Goal: Information Seeking & Learning: Learn about a topic

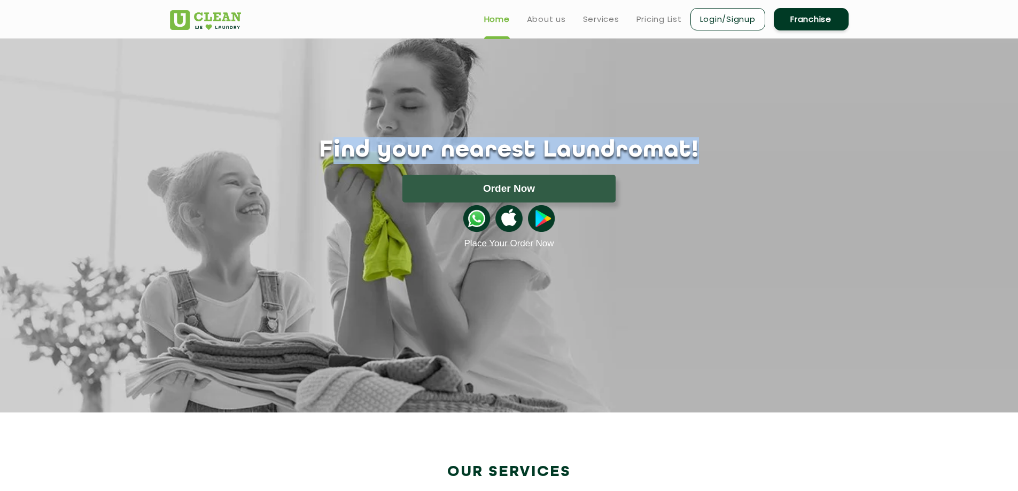
drag, startPoint x: 363, startPoint y: 153, endPoint x: 716, endPoint y: 149, distance: 352.7
click at [716, 149] on h1 "Find your nearest Laundromat!" at bounding box center [509, 150] width 695 height 27
drag, startPoint x: 716, startPoint y: 149, endPoint x: 371, endPoint y: 147, distance: 344.7
click at [371, 147] on h1 "Find your nearest Laundromat!" at bounding box center [509, 150] width 695 height 27
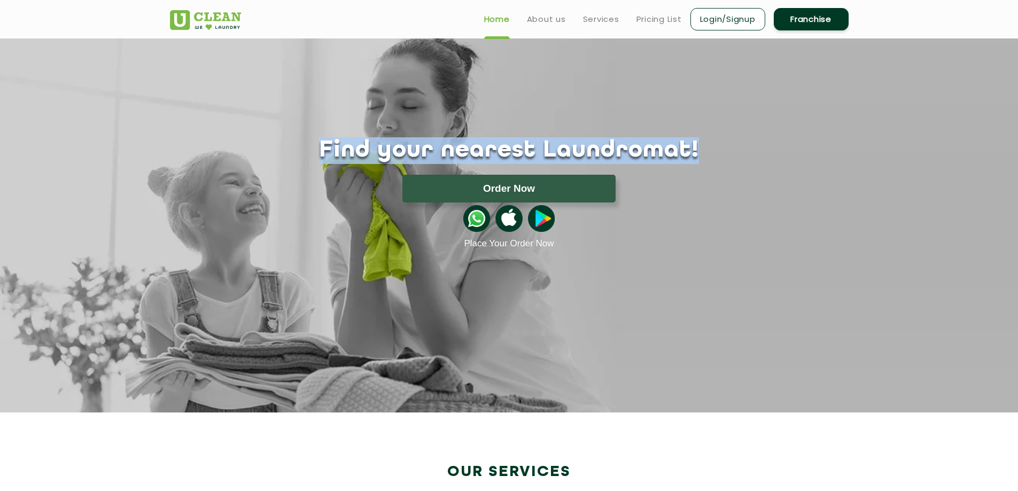
click at [371, 147] on h1 "Find your nearest Laundromat!" at bounding box center [509, 150] width 695 height 27
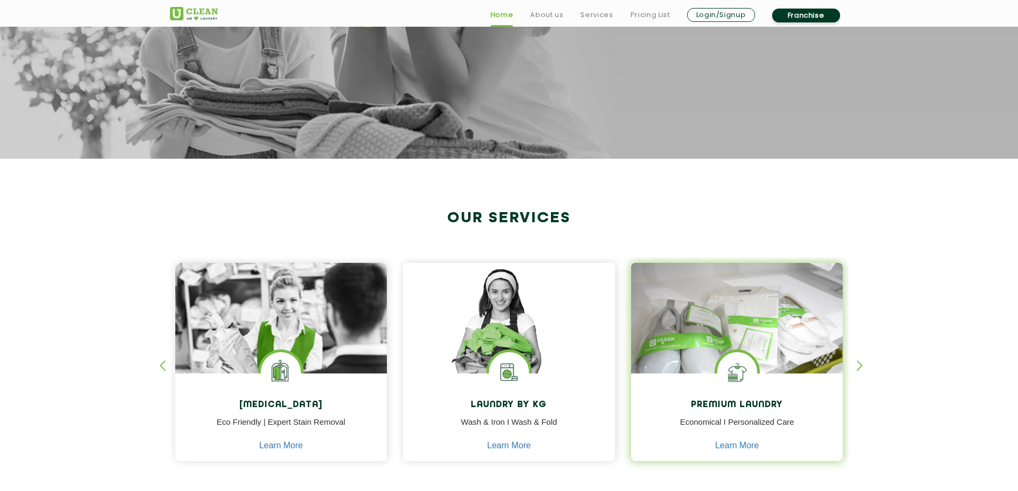
scroll to position [321, 0]
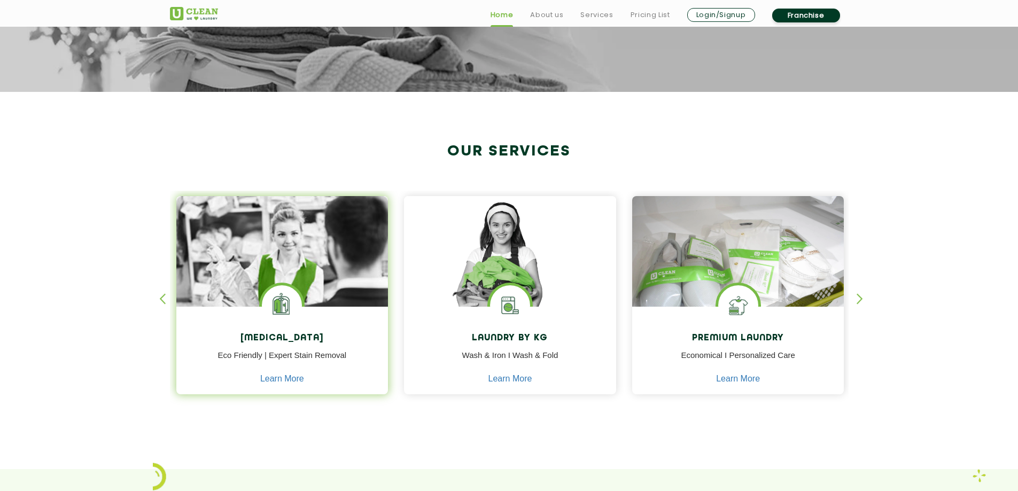
drag, startPoint x: 200, startPoint y: 354, endPoint x: 205, endPoint y: 378, distance: 24.5
click at [205, 378] on div "[MEDICAL_DATA] Eco Friendly | Expert Stain Removal Learn More" at bounding box center [282, 352] width 212 height 90
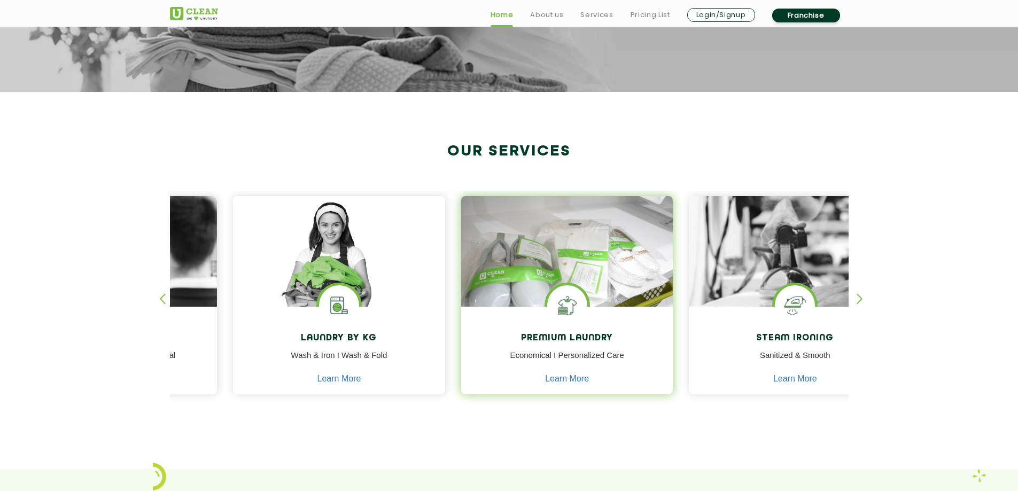
drag, startPoint x: 797, startPoint y: 345, endPoint x: 382, endPoint y: 335, distance: 415.3
click at [461, 332] on div "Premium Laundry Economical I Personalized Care Learn More" at bounding box center [567, 352] width 212 height 90
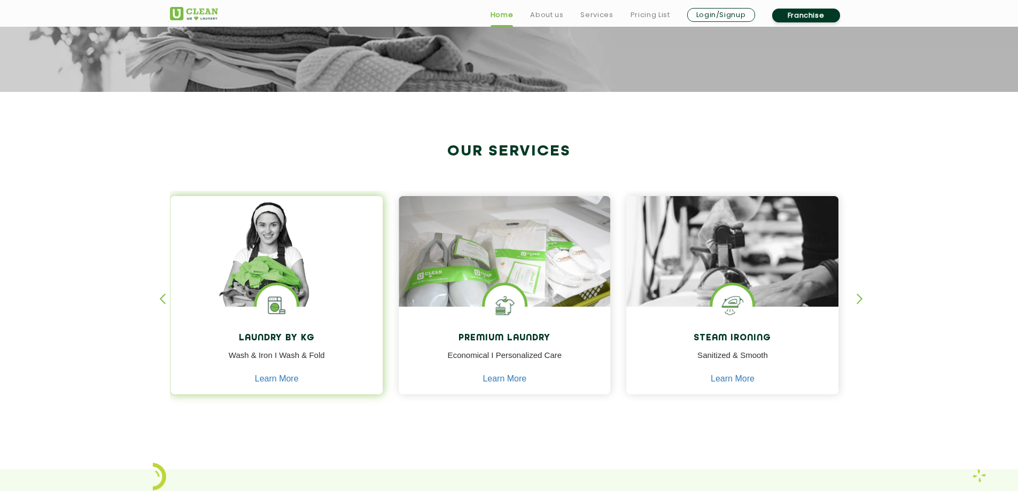
drag, startPoint x: 307, startPoint y: 346, endPoint x: 254, endPoint y: 342, distance: 53.6
click at [254, 342] on div "Laundry by Kg Wash & Iron I Wash & Fold Learn More" at bounding box center [276, 352] width 212 height 90
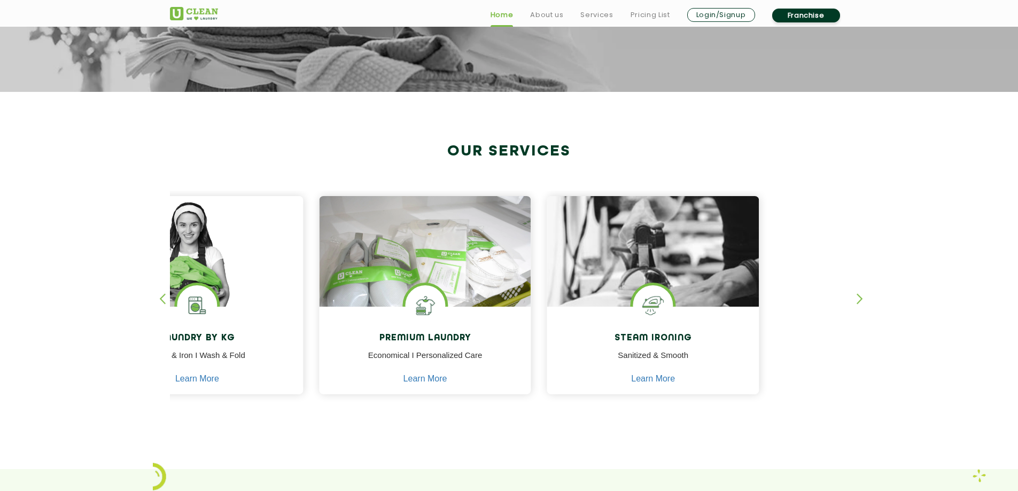
drag, startPoint x: 735, startPoint y: 351, endPoint x: 56, endPoint y: 341, distance: 679.8
click at [74, 349] on section "Our Services [MEDICAL_DATA] Eco Friendly | Expert Stain Removal Learn More [MED…" at bounding box center [509, 280] width 1018 height 377
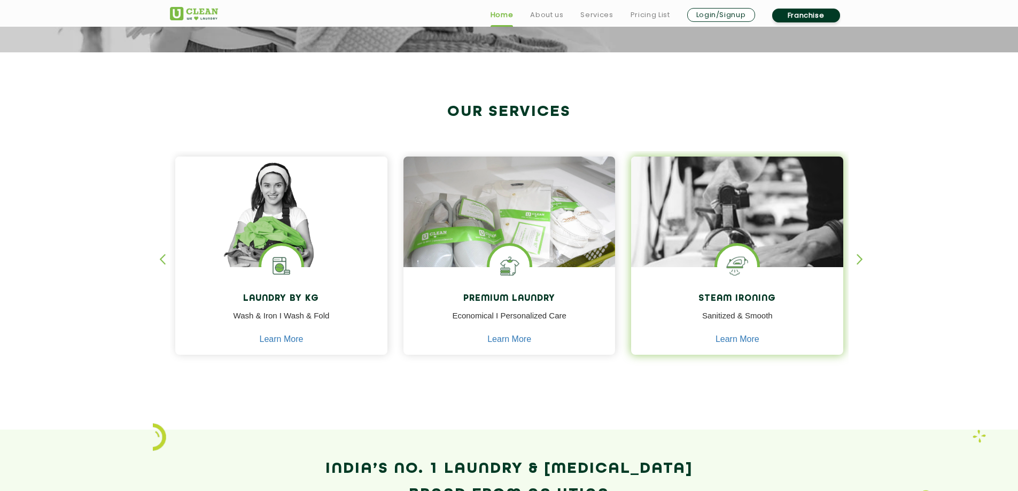
scroll to position [534, 0]
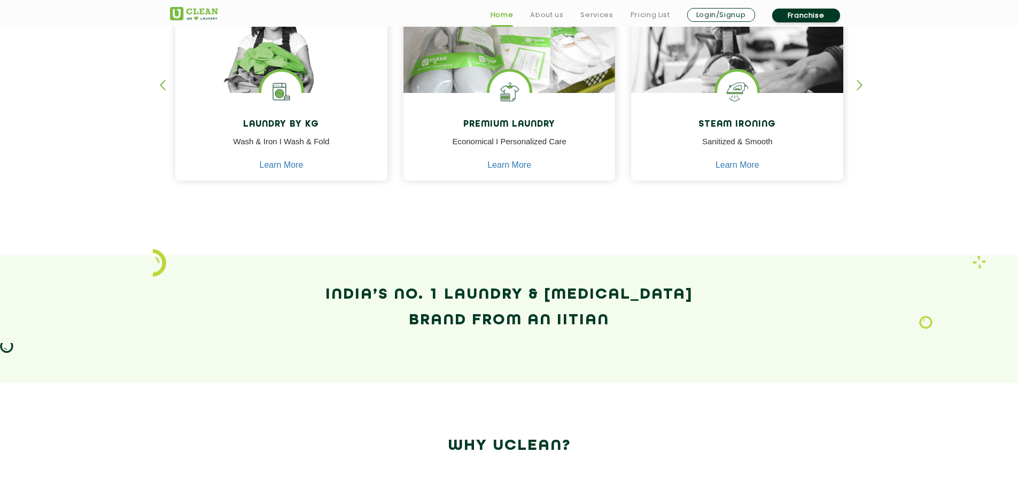
drag, startPoint x: 316, startPoint y: 291, endPoint x: 672, endPoint y: 332, distance: 357.7
click at [666, 333] on h2 "India’s No. 1 Laundry & [MEDICAL_DATA] Brand from an IITian" at bounding box center [509, 307] width 679 height 51
drag, startPoint x: 691, startPoint y: 332, endPoint x: 686, endPoint y: 337, distance: 7.9
click at [690, 333] on div "India’s No. 1 Laundry & [MEDICAL_DATA] Brand from an IITian" at bounding box center [509, 319] width 695 height 74
click at [604, 322] on h2 "India’s No. 1 Laundry & [MEDICAL_DATA] Brand from an IITian" at bounding box center [509, 307] width 679 height 51
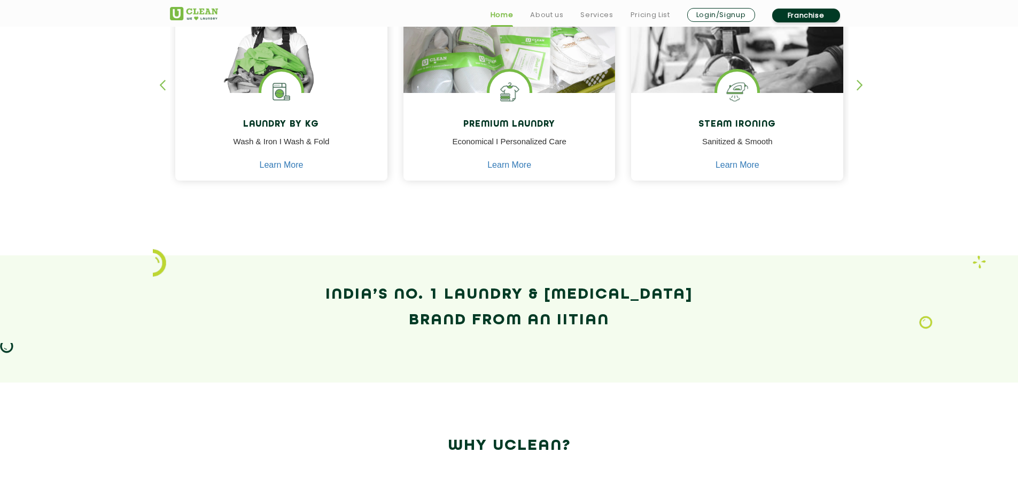
click at [619, 323] on h2 "India’s No. 1 Laundry & [MEDICAL_DATA] Brand from an IITian" at bounding box center [509, 307] width 679 height 51
click at [546, 321] on h2 "India’s No. 1 Laundry & [MEDICAL_DATA] Brand from an IITian" at bounding box center [509, 307] width 679 height 51
drag, startPoint x: 610, startPoint y: 321, endPoint x: 338, endPoint y: 300, distance: 273.3
click at [338, 300] on h2 "India’s No. 1 Laundry & [MEDICAL_DATA] Brand from an IITian" at bounding box center [509, 307] width 679 height 51
click at [328, 297] on h2 "India’s No. 1 Laundry & [MEDICAL_DATA] Brand from an IITian" at bounding box center [509, 307] width 679 height 51
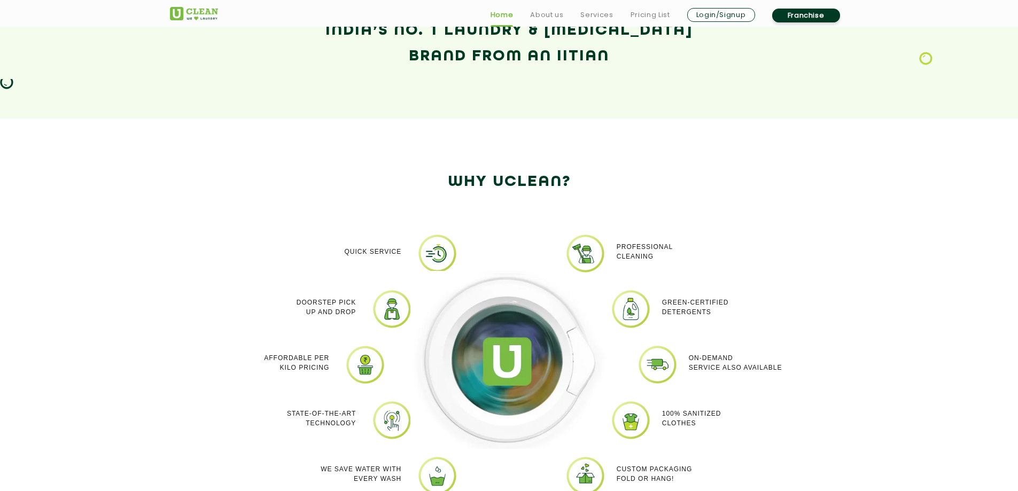
scroll to position [802, 0]
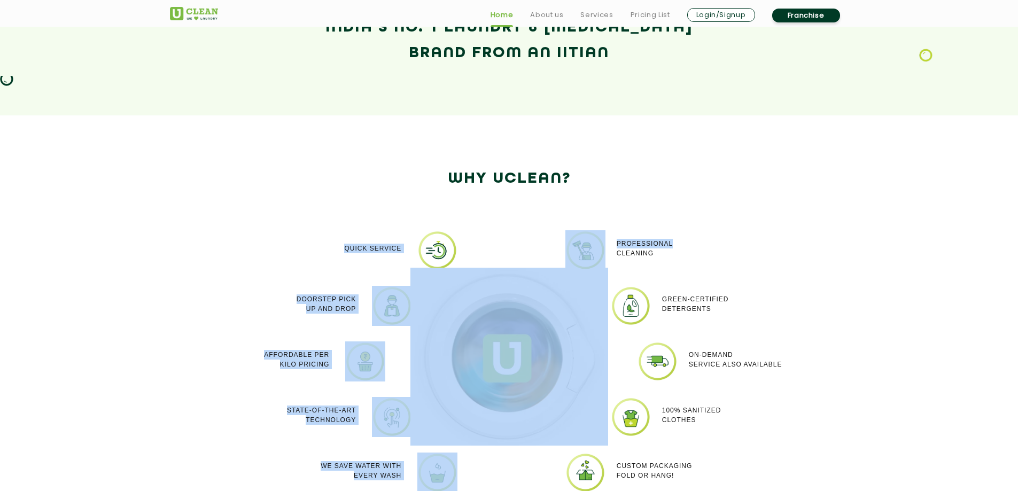
drag, startPoint x: 429, startPoint y: 255, endPoint x: 769, endPoint y: 248, distance: 340.5
click at [689, 240] on div "Quick Service Doorstep Pick up and Drop Affordable per kilo pricing State-of-th…" at bounding box center [509, 369] width 695 height 310
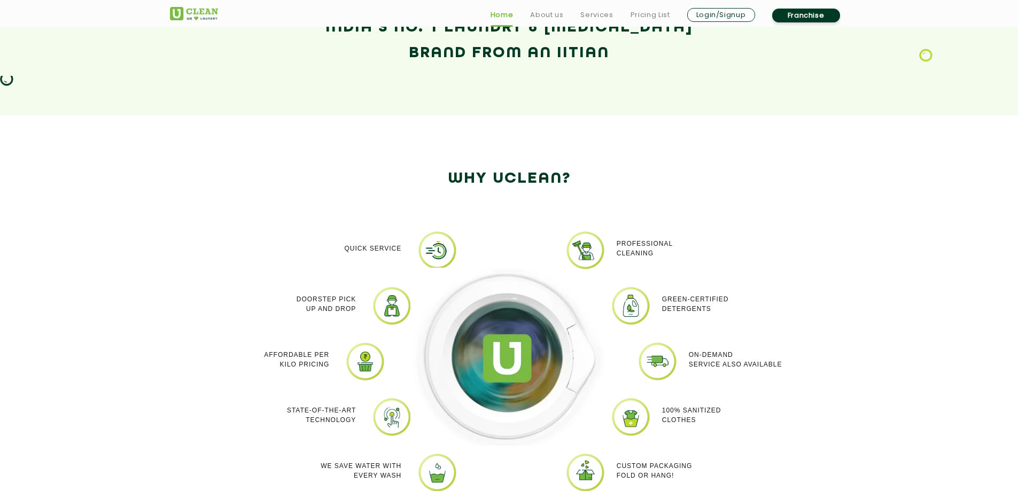
click at [791, 248] on div "Professional cleaning Green-Certified Detergents On-demand service also availab…" at bounding box center [723, 369] width 214 height 278
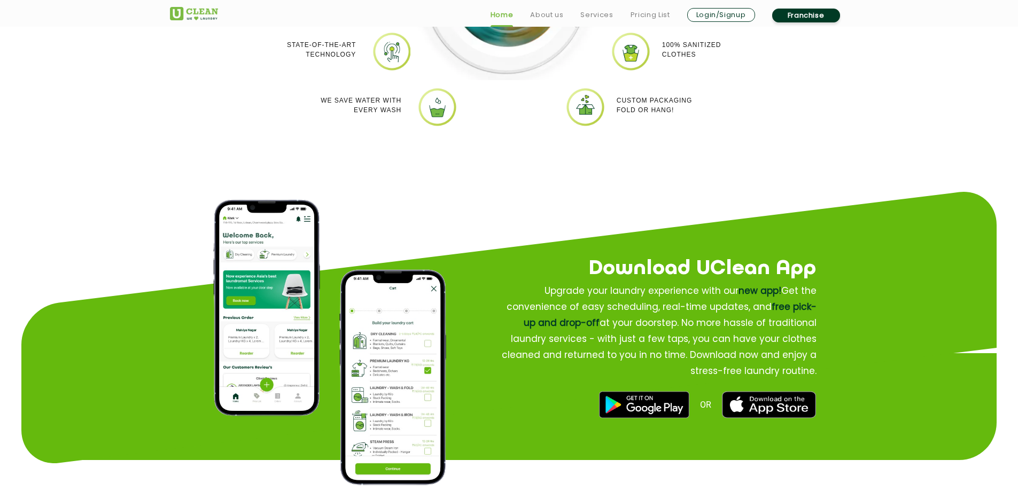
scroll to position [1176, 0]
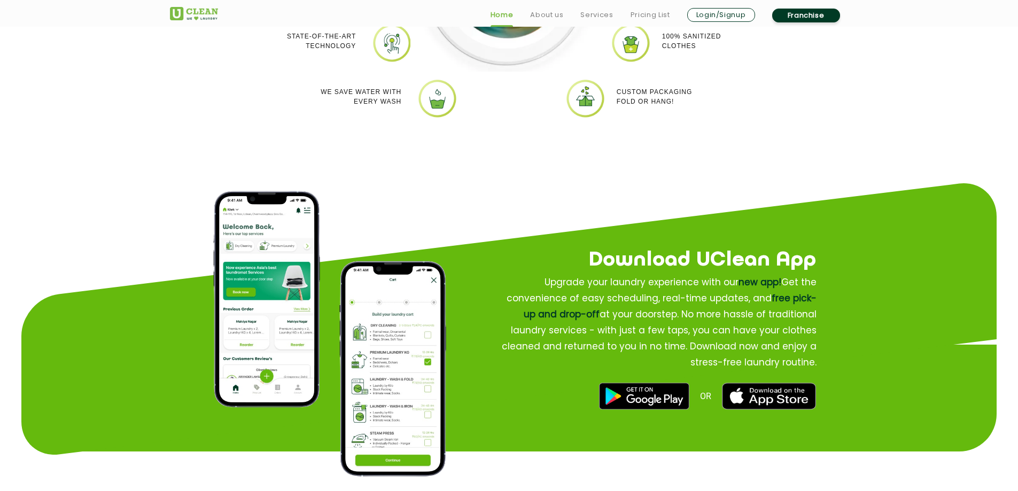
click at [256, 317] on img at bounding box center [266, 299] width 107 height 216
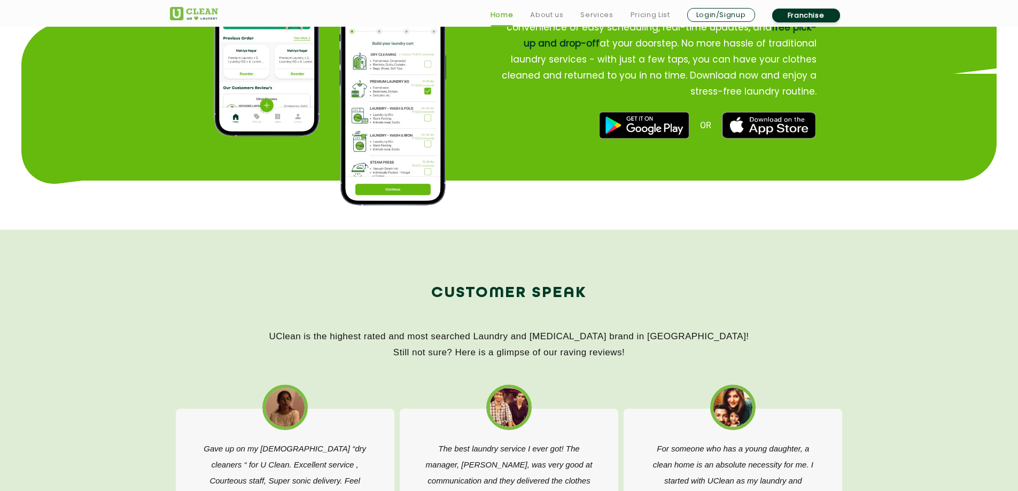
scroll to position [1550, 0]
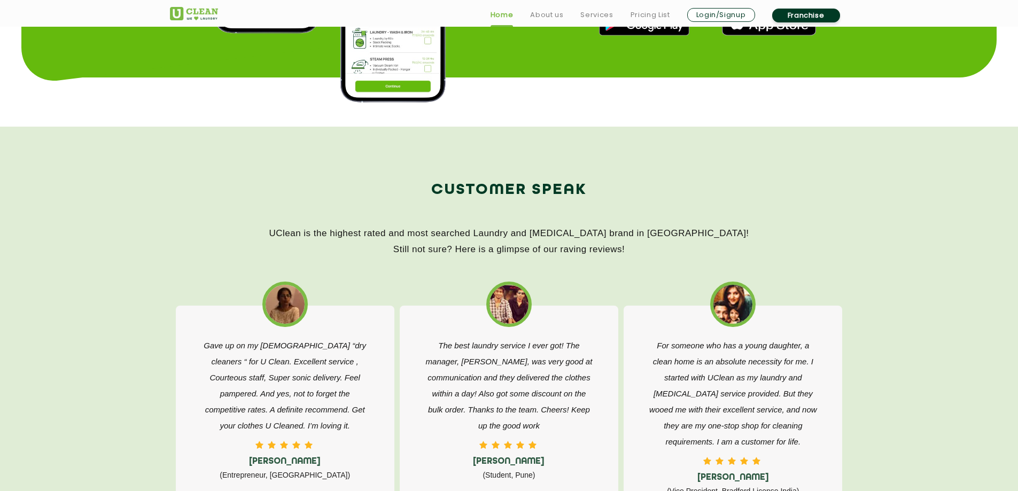
drag, startPoint x: 380, startPoint y: 189, endPoint x: 684, endPoint y: 259, distance: 312.1
click at [684, 259] on div "Customer Speak UClean is the highest rated and most searched Laundry and [MEDIC…" at bounding box center [509, 224] width 695 height 94
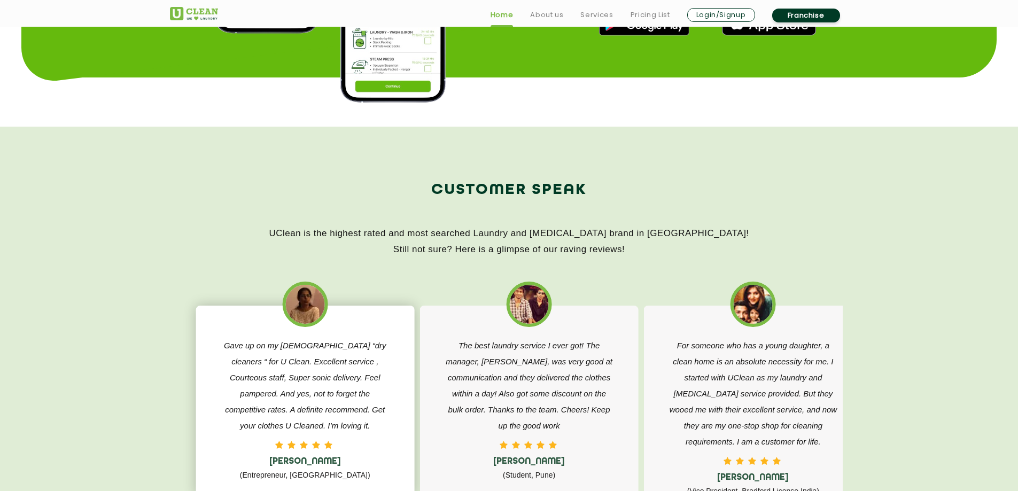
drag, startPoint x: 198, startPoint y: 345, endPoint x: 297, endPoint y: 350, distance: 99.0
click at [297, 350] on div "Gave up on my [DEMOGRAPHIC_DATA] “dry cleaners “ for U Clean. Excellent service…" at bounding box center [305, 410] width 192 height 145
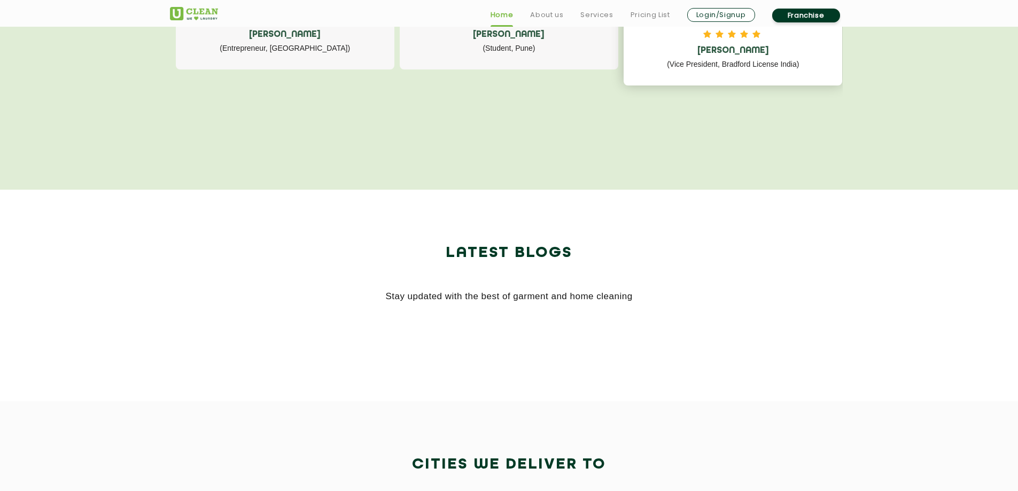
scroll to position [1977, 0]
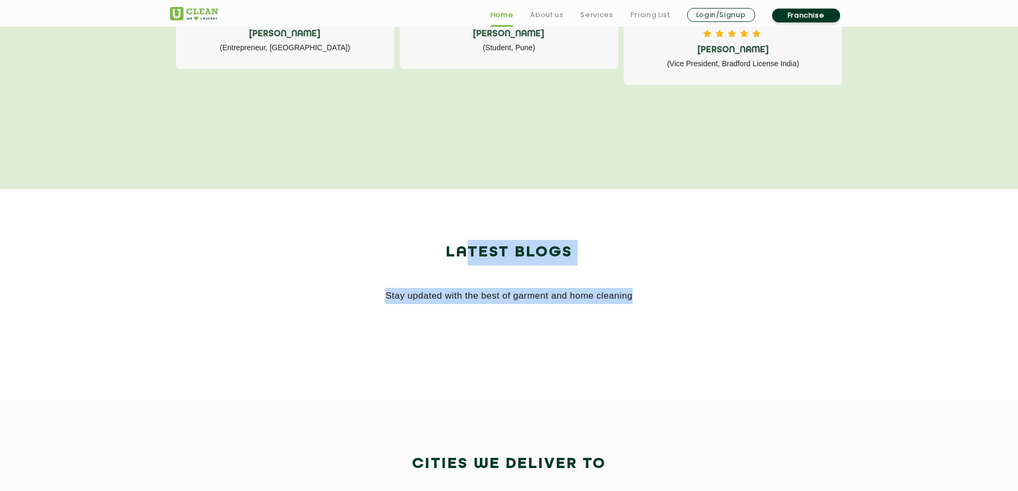
drag, startPoint x: 469, startPoint y: 249, endPoint x: 685, endPoint y: 304, distance: 223.3
click at [679, 303] on div "Latest Blogs Stay updated with the best of garment and home cleaning" at bounding box center [509, 272] width 679 height 64
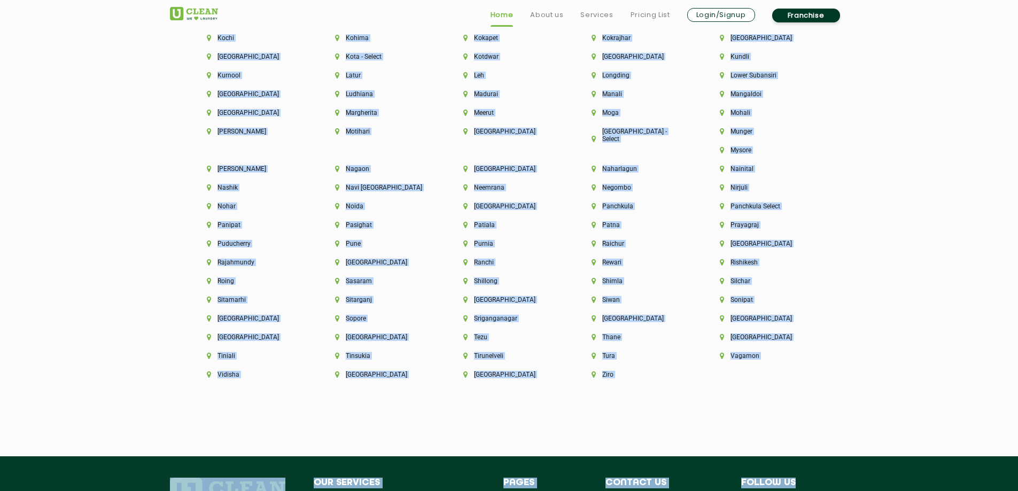
scroll to position [2853, 0]
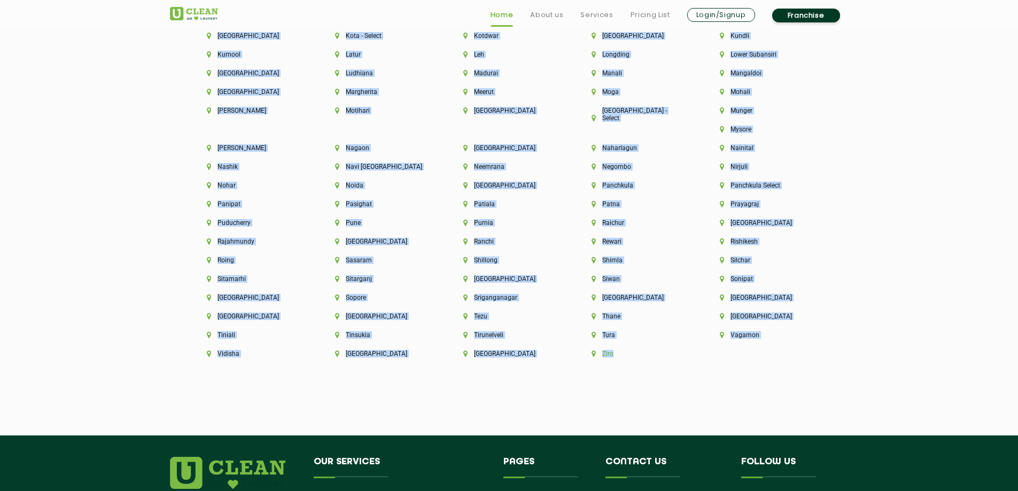
drag, startPoint x: 232, startPoint y: 134, endPoint x: 744, endPoint y: 332, distance: 548.7
click at [744, 332] on div "Aalo [GEOGRAPHIC_DATA] [GEOGRAPHIC_DATA] [GEOGRAPHIC_DATA] [GEOGRAPHIC_DATA] [G…" at bounding box center [509, 3] width 695 height 761
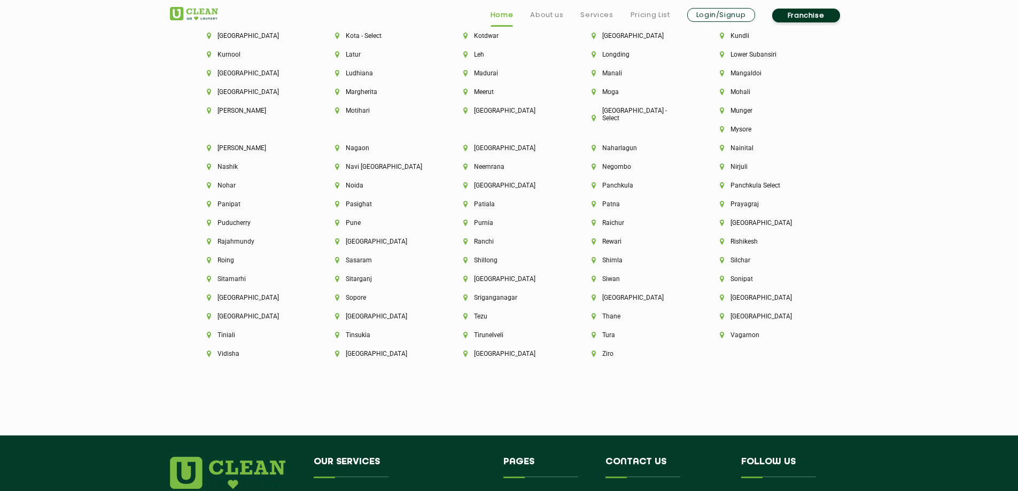
click at [808, 360] on div "Aalo [GEOGRAPHIC_DATA] [GEOGRAPHIC_DATA] [GEOGRAPHIC_DATA] [GEOGRAPHIC_DATA] [G…" at bounding box center [509, 3] width 695 height 761
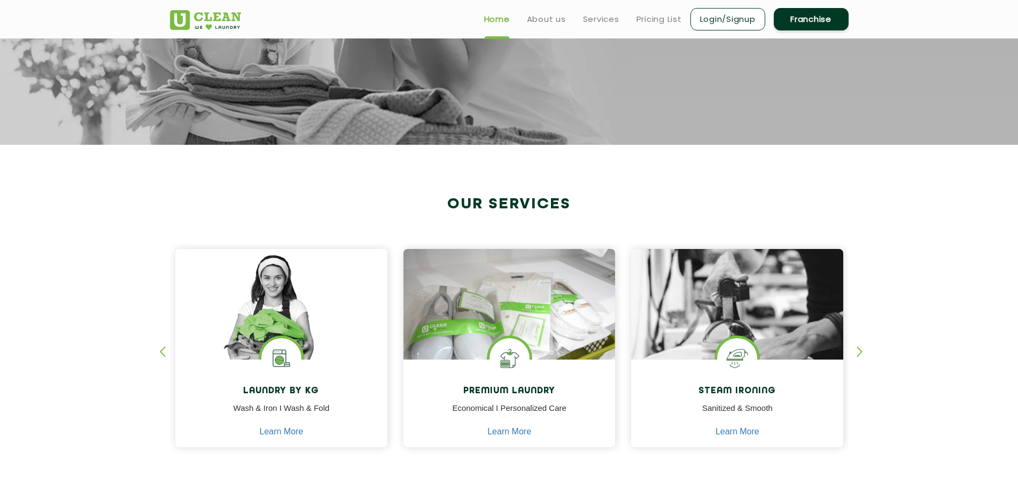
scroll to position [0, 0]
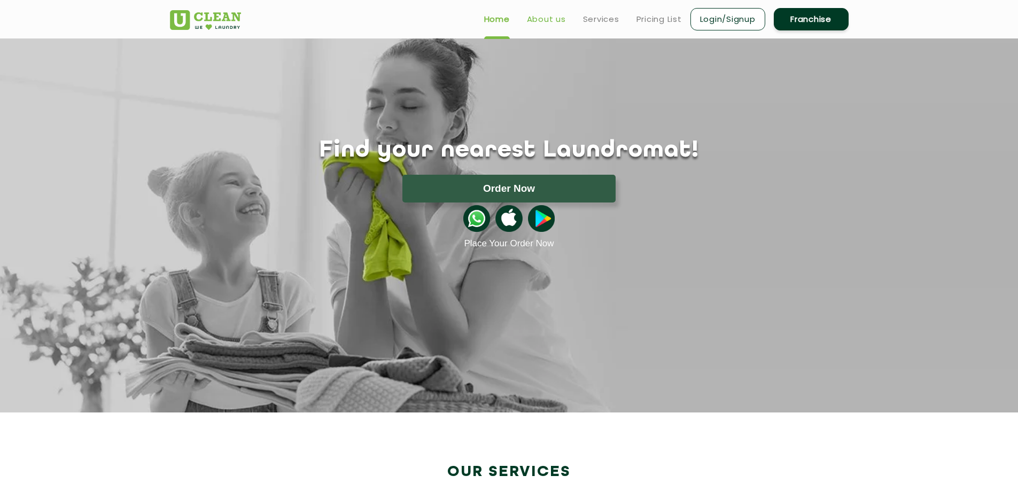
click at [543, 15] on link "About us" at bounding box center [546, 19] width 39 height 13
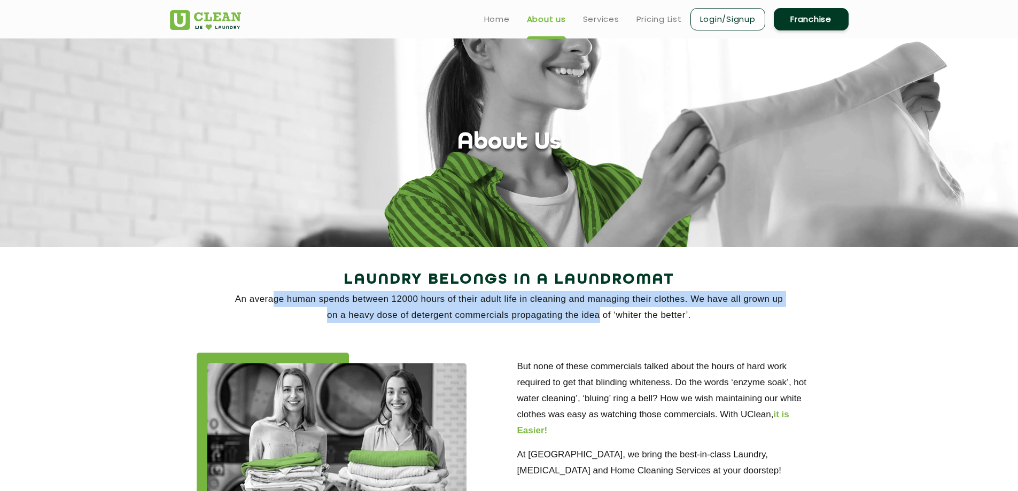
drag, startPoint x: 279, startPoint y: 299, endPoint x: 595, endPoint y: 313, distance: 316.1
click at [595, 313] on p "An average human spends between 12000 hours of their adult life in cleaning and…" at bounding box center [509, 307] width 679 height 32
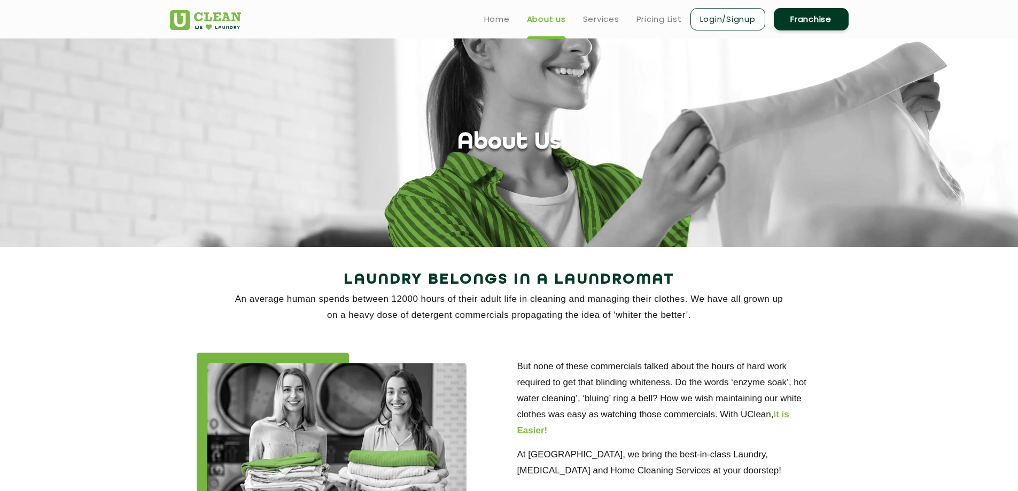
click at [724, 326] on div "Laundry Belongs in a Laundromat An average human spends between 12000 hours of …" at bounding box center [509, 301] width 695 height 69
drag, startPoint x: 710, startPoint y: 282, endPoint x: 686, endPoint y: 286, distance: 24.4
click at [696, 285] on h2 "Laundry Belongs in a Laundromat" at bounding box center [509, 280] width 679 height 26
click at [559, 287] on h2 "Laundry Belongs in a Laundromat" at bounding box center [509, 280] width 679 height 26
click at [564, 284] on h2 "Laundry Belongs in a Laundromat" at bounding box center [509, 280] width 679 height 26
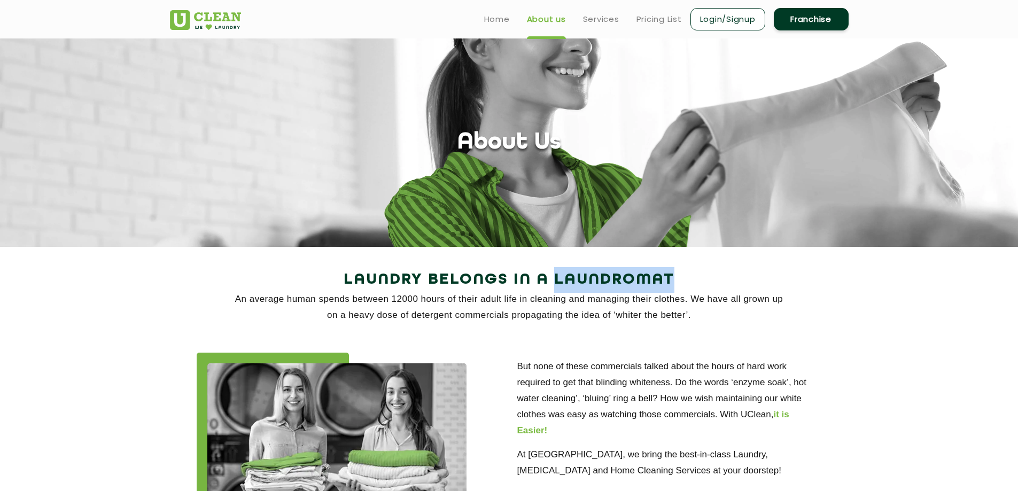
drag, startPoint x: 564, startPoint y: 285, endPoint x: 645, endPoint y: 277, distance: 81.6
click at [645, 277] on h2 "Laundry Belongs in a Laundromat" at bounding box center [509, 280] width 679 height 26
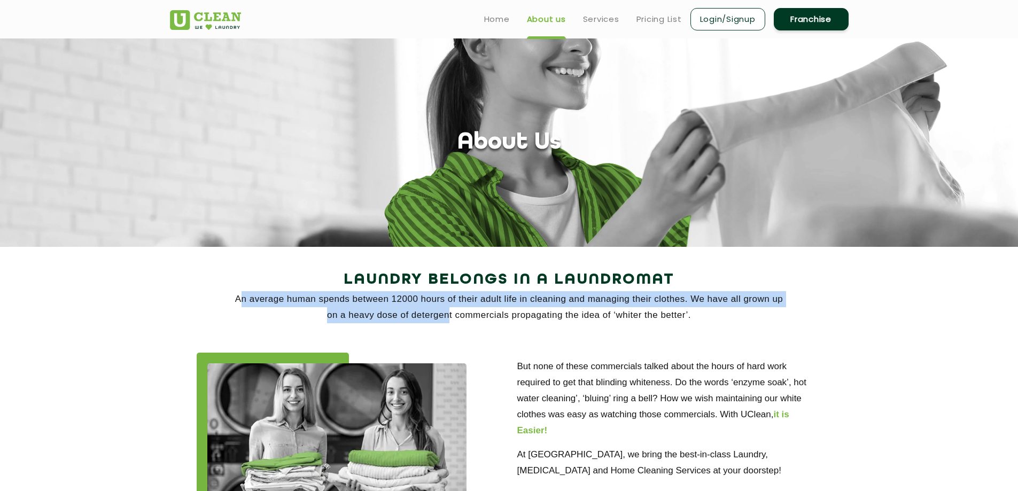
drag, startPoint x: 265, startPoint y: 298, endPoint x: 448, endPoint y: 304, distance: 183.4
click at [447, 317] on p "An average human spends between 12000 hours of their adult life in cleaning and…" at bounding box center [509, 307] width 679 height 32
click at [448, 304] on p "An average human spends between 12000 hours of their adult life in cleaning and…" at bounding box center [509, 307] width 679 height 32
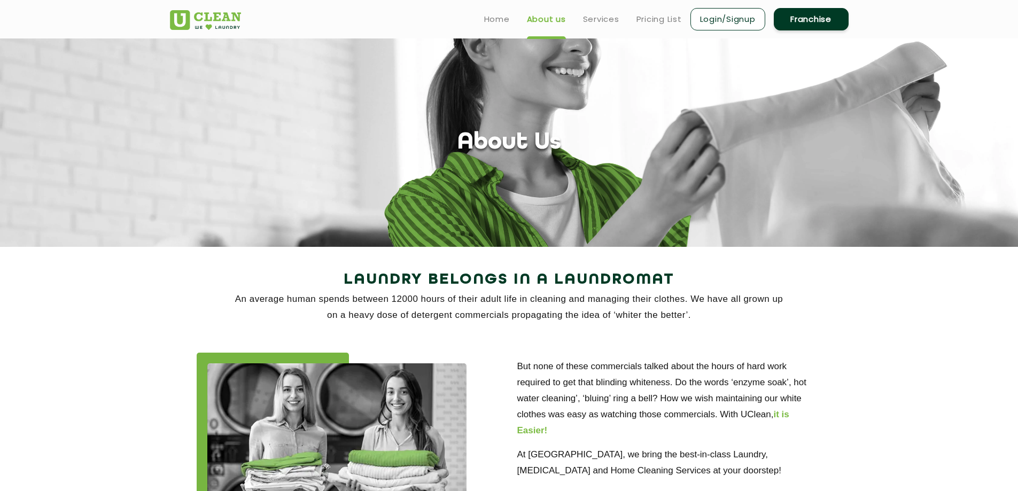
click at [400, 294] on p "An average human spends between 12000 hours of their adult life in cleaning and…" at bounding box center [509, 307] width 679 height 32
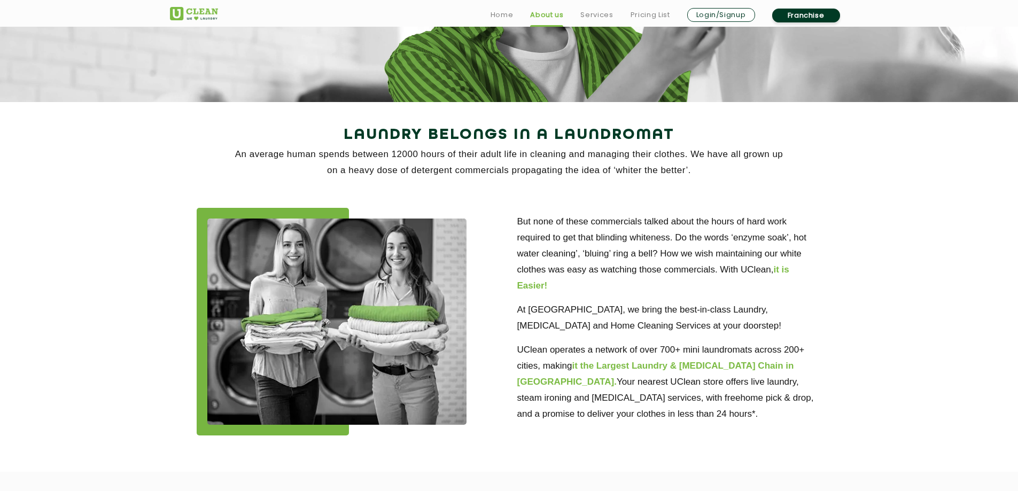
scroll to position [160, 0]
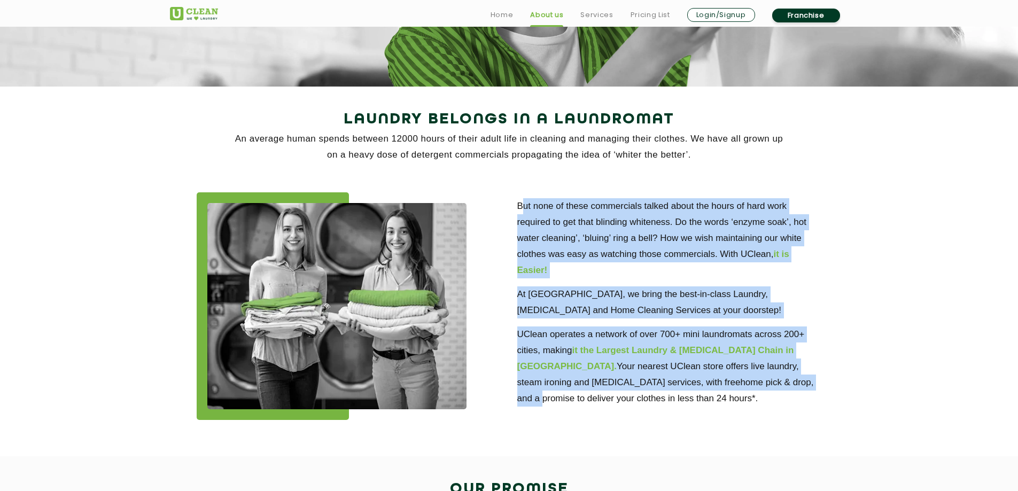
drag, startPoint x: 525, startPoint y: 202, endPoint x: 731, endPoint y: 380, distance: 272.4
click at [731, 380] on div "But none of these commercials talked about the hours of hard work required to g…" at bounding box center [669, 299] width 305 height 214
click at [699, 385] on p "UClean operates a network of over 700+ mini laundromats across 200+ cities, mak…" at bounding box center [669, 366] width 305 height 80
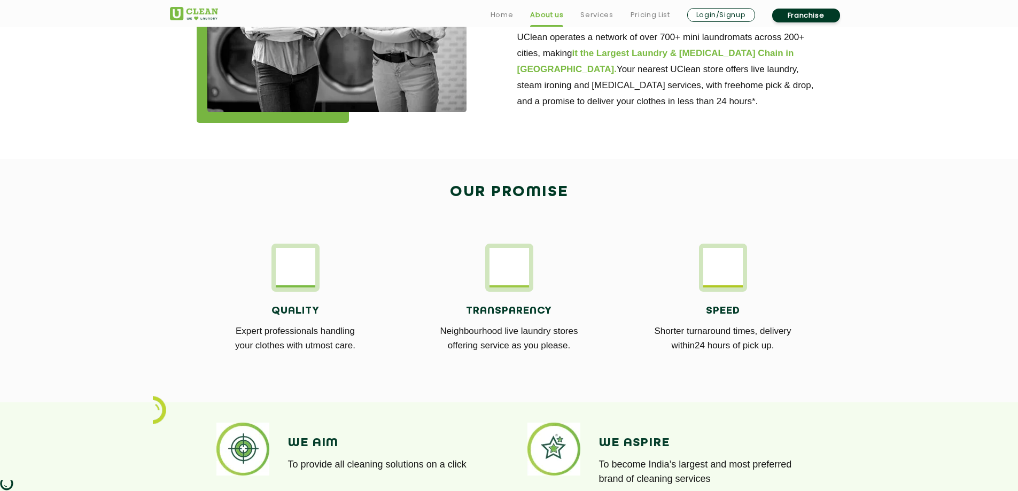
scroll to position [481, 0]
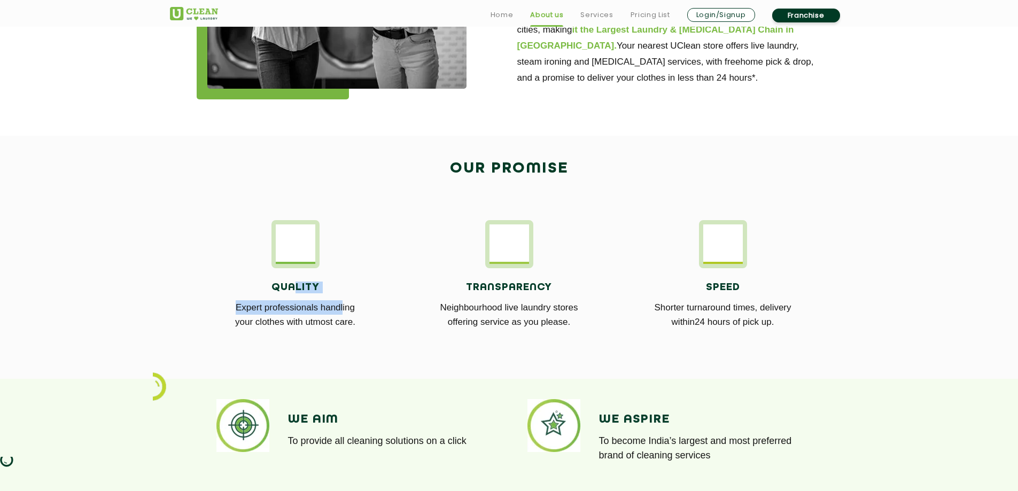
drag, startPoint x: 316, startPoint y: 297, endPoint x: 344, endPoint y: 310, distance: 31.1
click at [344, 310] on div "Quality Expert professionals handling your clothes with utmost care." at bounding box center [296, 305] width 198 height 74
click at [294, 232] on img at bounding box center [296, 242] width 40 height 37
drag, startPoint x: 557, startPoint y: 268, endPoint x: 520, endPoint y: 257, distance: 38.4
click at [554, 269] on div "Transparency Neighbourhood live laundry stores offering service as you please." at bounding box center [509, 281] width 198 height 122
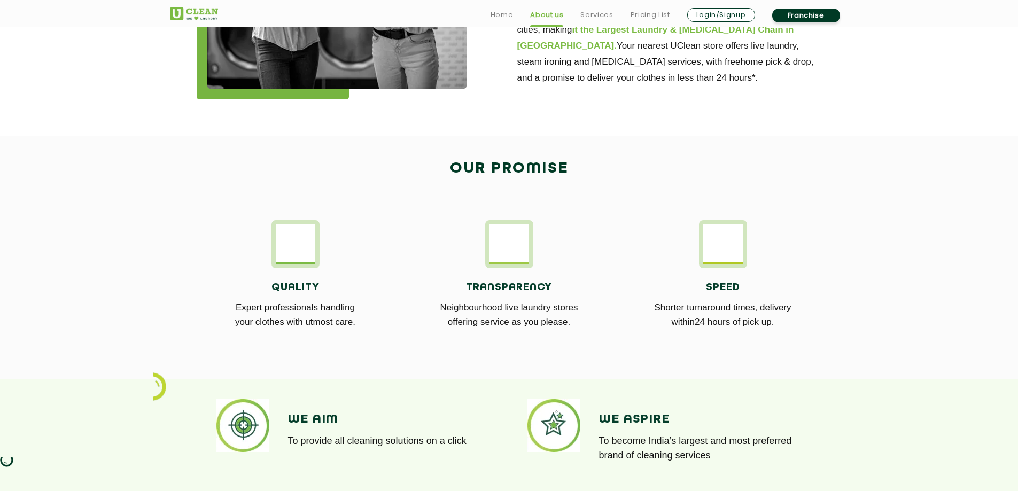
click at [643, 308] on p "Shorter turnaround times, delivery within24 hours of pick up." at bounding box center [723, 314] width 198 height 29
drag, startPoint x: 797, startPoint y: 330, endPoint x: 807, endPoint y: 333, distance: 10.6
click at [805, 330] on div "Speed Shorter turnaround times, delivery within24 hours of pick up." at bounding box center [723, 305] width 198 height 74
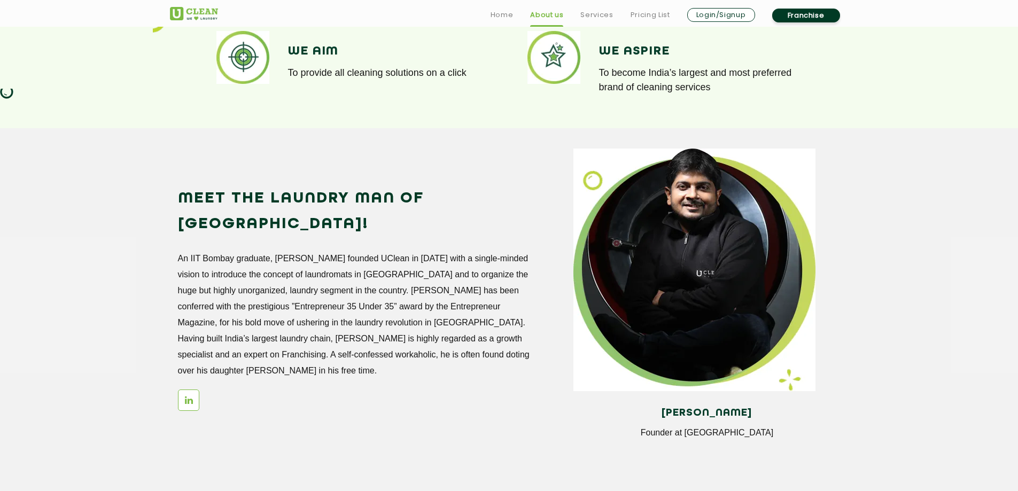
scroll to position [855, 0]
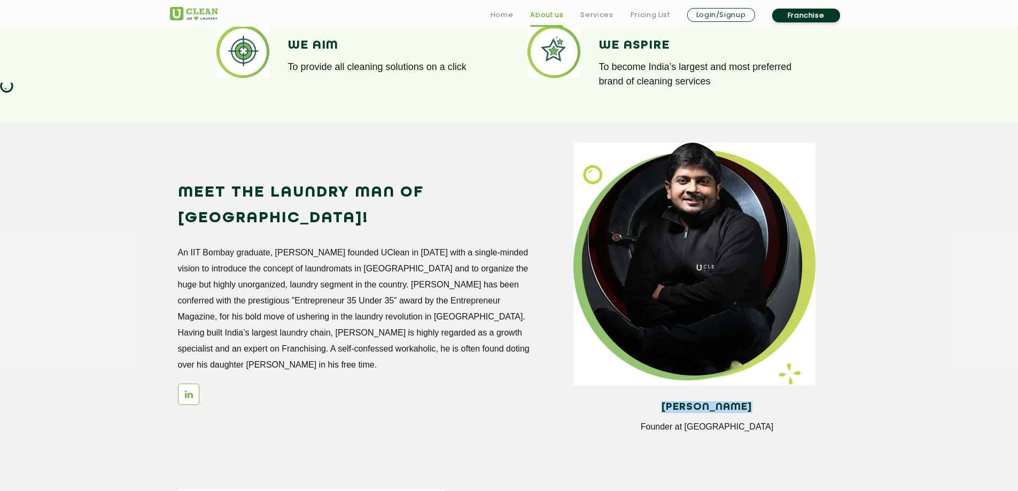
drag, startPoint x: 654, startPoint y: 405, endPoint x: 777, endPoint y: 408, distance: 123.5
click at [777, 408] on h4 "[PERSON_NAME]" at bounding box center [706, 407] width 251 height 12
click at [783, 409] on h4 "[PERSON_NAME]" at bounding box center [706, 407] width 251 height 12
drag, startPoint x: 648, startPoint y: 409, endPoint x: 755, endPoint y: 407, distance: 106.9
click at [755, 407] on h4 "[PERSON_NAME]" at bounding box center [706, 407] width 251 height 12
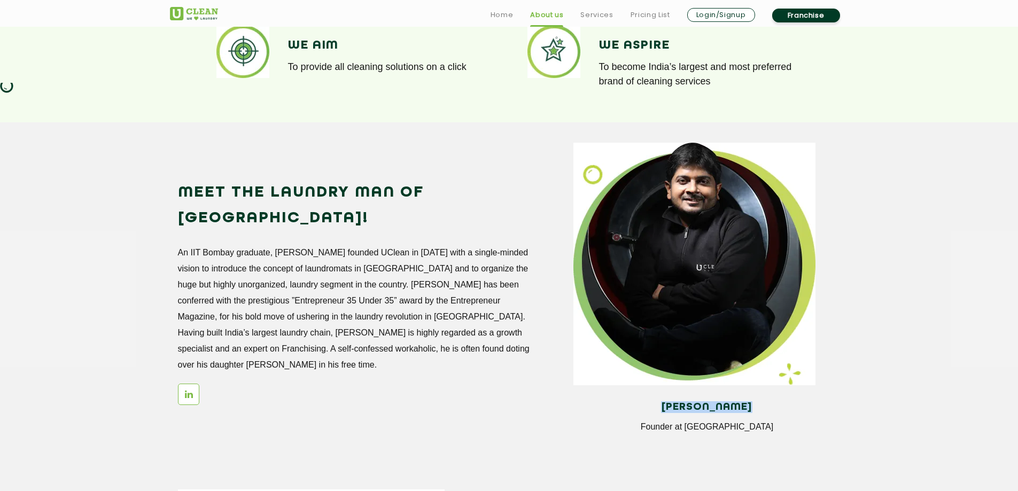
click at [791, 406] on h4 "[PERSON_NAME]" at bounding box center [706, 407] width 251 height 12
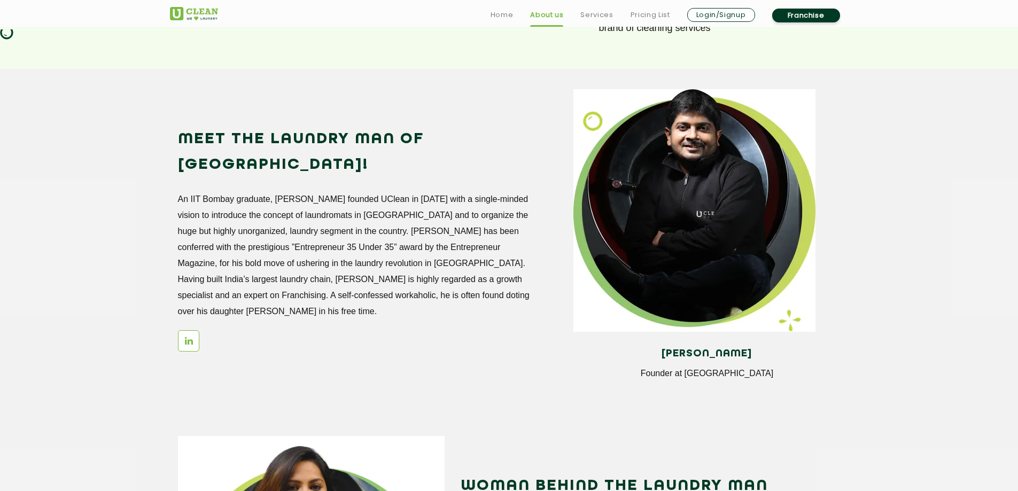
scroll to position [962, 0]
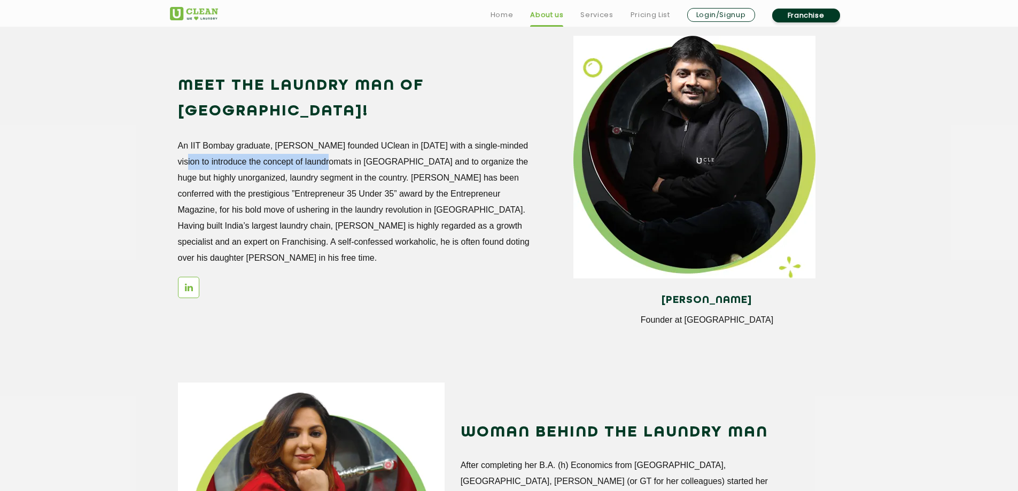
drag, startPoint x: 221, startPoint y: 139, endPoint x: 324, endPoint y: 141, distance: 103.1
click at [324, 141] on p "An IIT Bombay graduate, [PERSON_NAME] founded UClean in [DATE] with a single-mi…" at bounding box center [354, 202] width 353 height 128
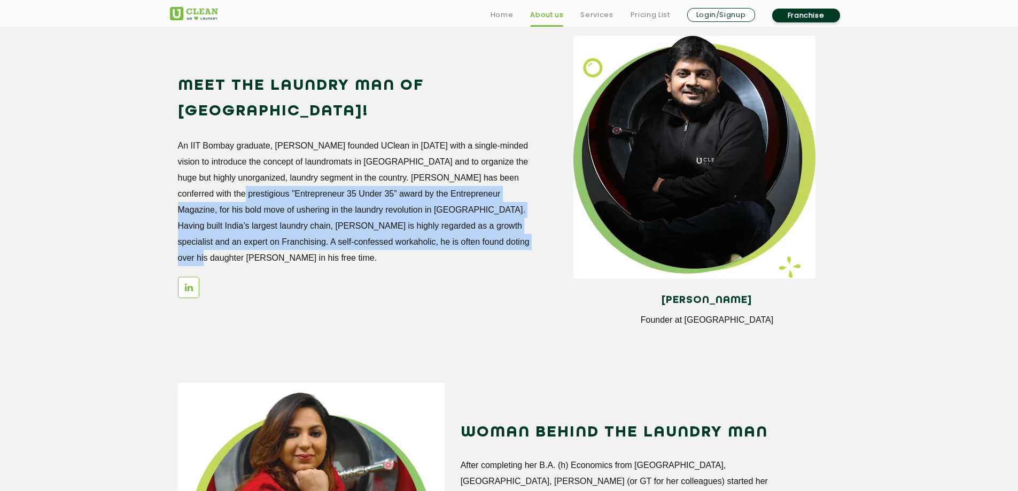
drag, startPoint x: 257, startPoint y: 164, endPoint x: 514, endPoint y: 217, distance: 262.0
click at [514, 217] on p "An IIT Bombay graduate, [PERSON_NAME] founded UClean in [DATE] with a single-mi…" at bounding box center [354, 202] width 353 height 128
click at [339, 219] on p "An IIT Bombay graduate, [PERSON_NAME] founded UClean in [DATE] with a single-mi…" at bounding box center [354, 202] width 353 height 128
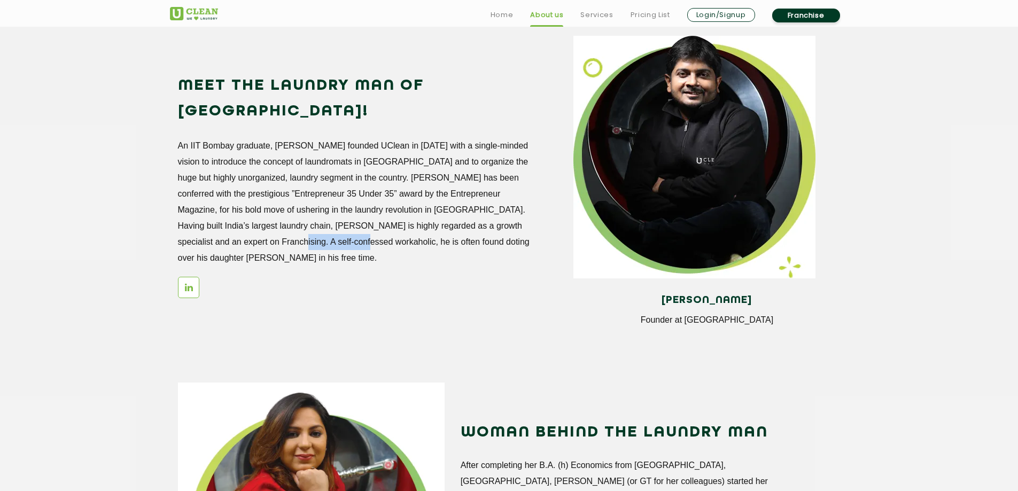
drag, startPoint x: 261, startPoint y: 216, endPoint x: 328, endPoint y: 221, distance: 66.5
click at [328, 221] on p "An IIT Bombay graduate, [PERSON_NAME] founded UClean in [DATE] with a single-mi…" at bounding box center [354, 202] width 353 height 128
click at [268, 222] on p "An IIT Bombay graduate, [PERSON_NAME] founded UClean in [DATE] with a single-mi…" at bounding box center [354, 202] width 353 height 128
drag, startPoint x: 303, startPoint y: 222, endPoint x: 496, endPoint y: 217, distance: 193.5
click at [499, 216] on p "An IIT Bombay graduate, [PERSON_NAME] founded UClean in [DATE] with a single-mi…" at bounding box center [354, 202] width 353 height 128
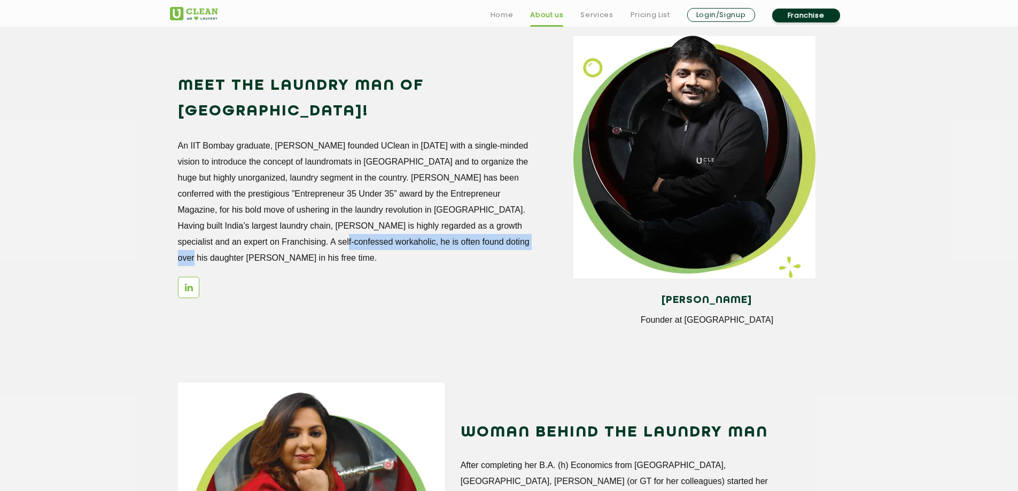
click at [348, 213] on p "An IIT Bombay graduate, [PERSON_NAME] founded UClean in [DATE] with a single-mi…" at bounding box center [354, 202] width 353 height 128
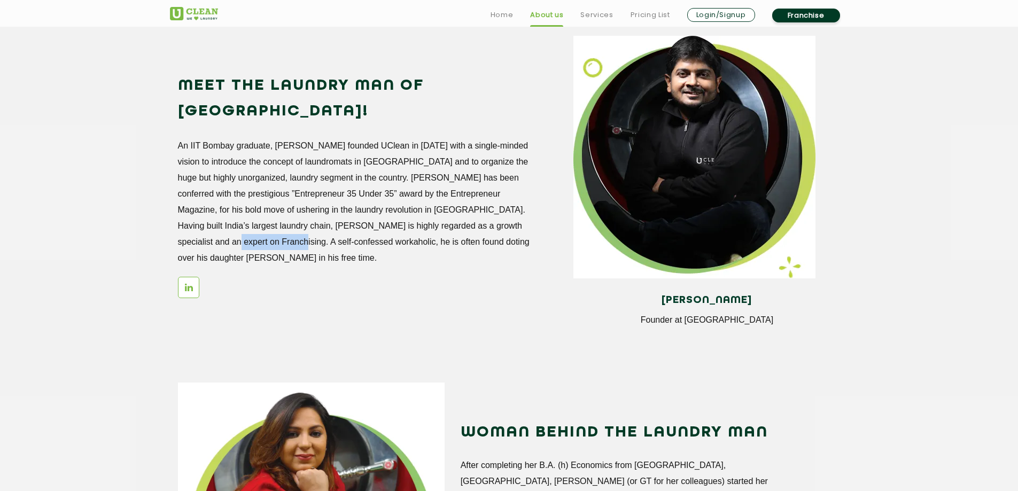
drag, startPoint x: 194, startPoint y: 215, endPoint x: 330, endPoint y: 208, distance: 136.4
click at [262, 214] on p "An IIT Bombay graduate, [PERSON_NAME] founded UClean in [DATE] with a single-mi…" at bounding box center [354, 202] width 353 height 128
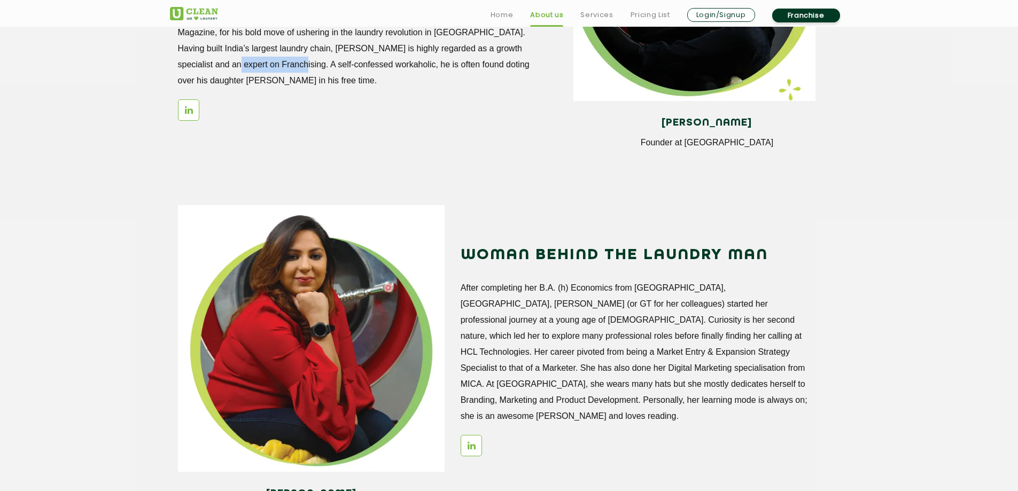
scroll to position [1176, 0]
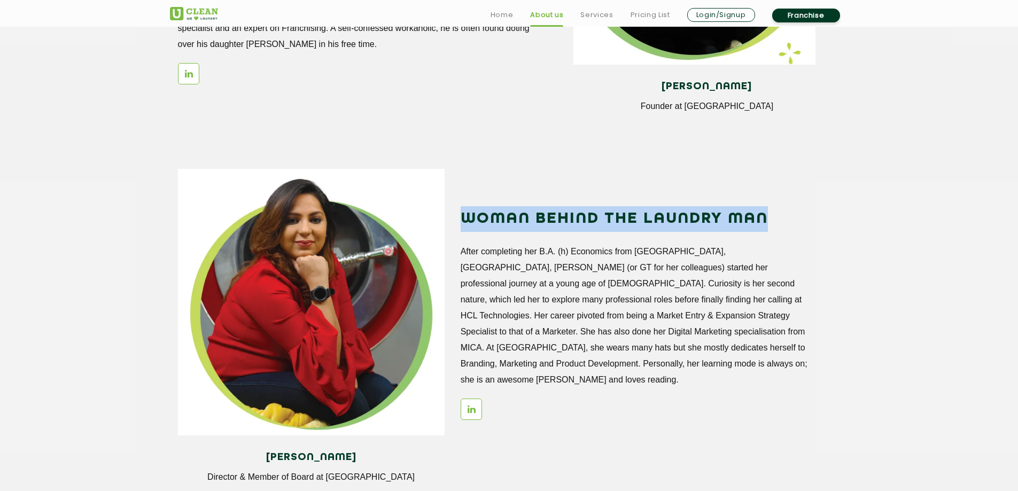
drag, startPoint x: 485, startPoint y: 218, endPoint x: 782, endPoint y: 218, distance: 297.6
click at [782, 218] on h2 "WOMAN BEHIND THE LAUNDRY MAN" at bounding box center [637, 219] width 353 height 26
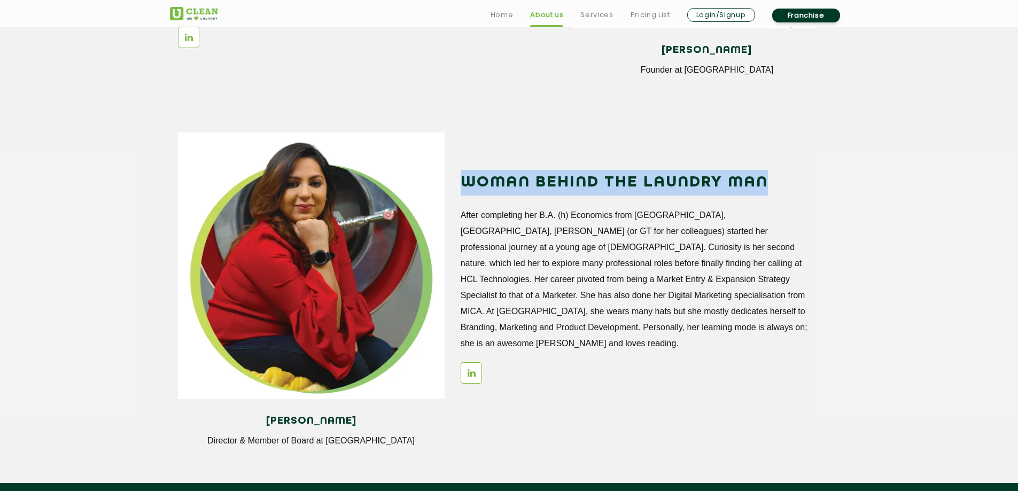
scroll to position [1229, 0]
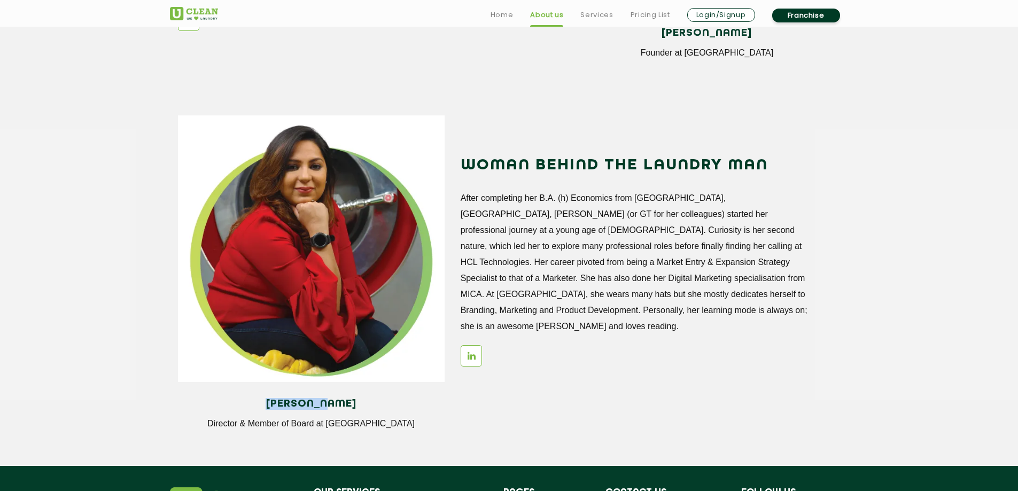
drag, startPoint x: 257, startPoint y: 406, endPoint x: 332, endPoint y: 400, distance: 75.0
click at [332, 400] on h4 "[PERSON_NAME]" at bounding box center [311, 404] width 251 height 12
click at [391, 416] on div "[PERSON_NAME] Director & Member of Board at [GEOGRAPHIC_DATA]" at bounding box center [311, 418] width 267 height 56
drag, startPoint x: 503, startPoint y: 199, endPoint x: 660, endPoint y: 194, distance: 157.7
click at [660, 194] on p "After completing her B.A. (h) Economics from [GEOGRAPHIC_DATA], [GEOGRAPHIC_DAT…" at bounding box center [637, 262] width 353 height 144
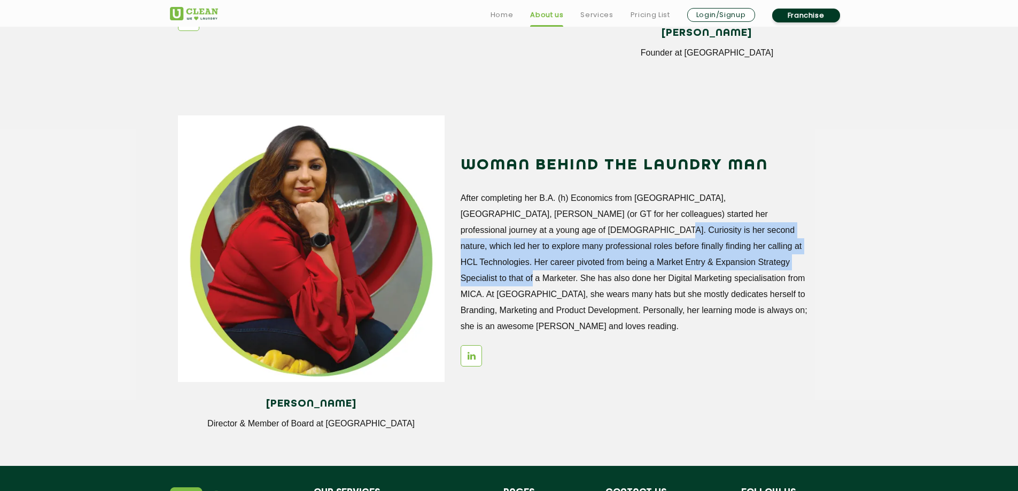
drag, startPoint x: 481, startPoint y: 231, endPoint x: 668, endPoint y: 269, distance: 190.7
click at [668, 269] on p "After completing her B.A. (h) Economics from [GEOGRAPHIC_DATA], [GEOGRAPHIC_DAT…" at bounding box center [637, 262] width 353 height 144
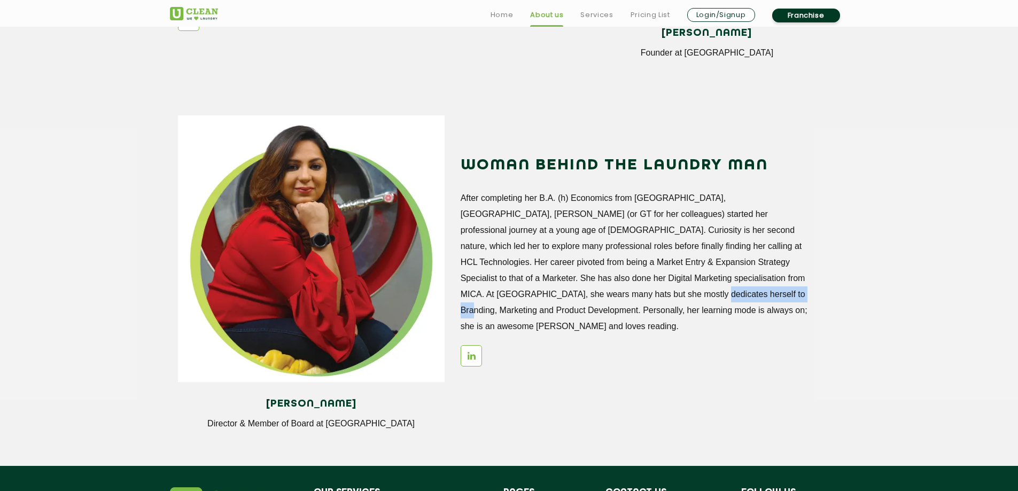
drag, startPoint x: 536, startPoint y: 292, endPoint x: 649, endPoint y: 299, distance: 113.5
click at [639, 300] on p "After completing her B.A. (h) Economics from [GEOGRAPHIC_DATA], [GEOGRAPHIC_DAT…" at bounding box center [637, 262] width 353 height 144
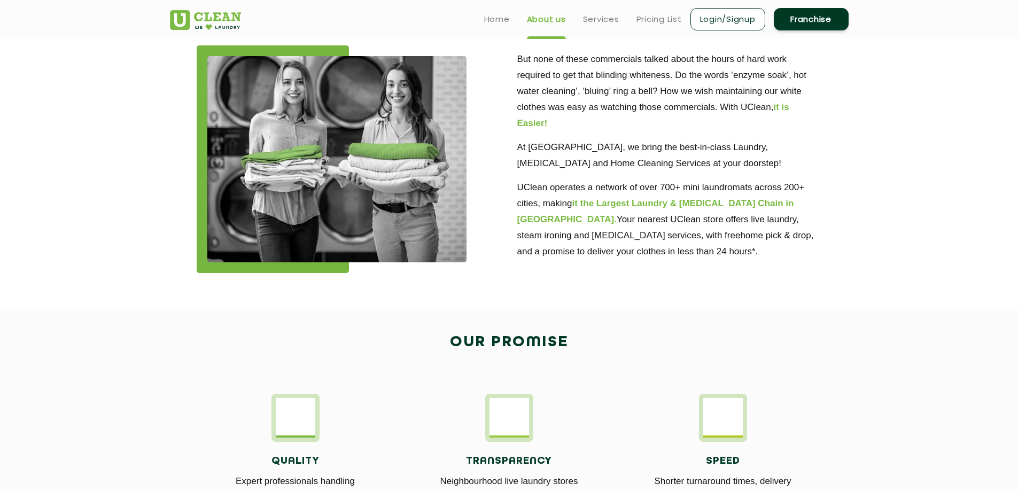
scroll to position [0, 0]
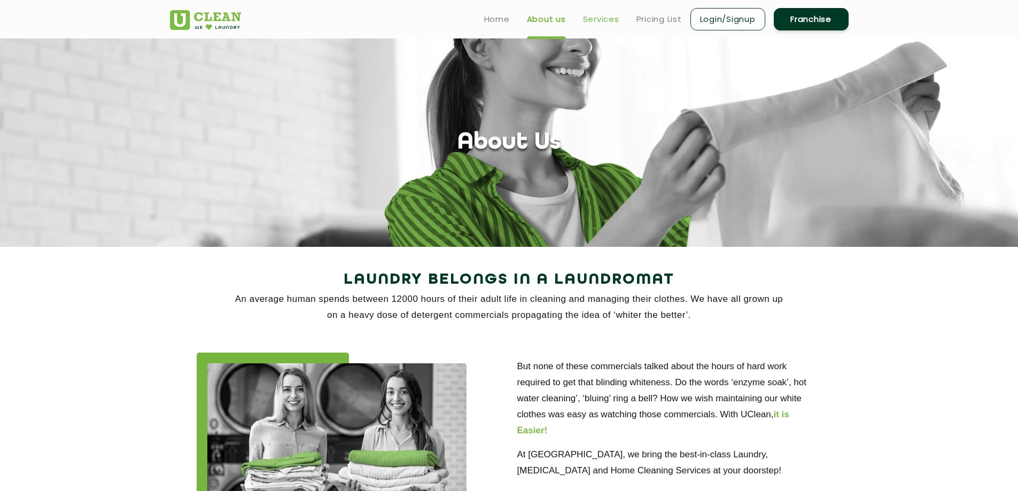
click at [591, 21] on link "Services" at bounding box center [601, 19] width 36 height 13
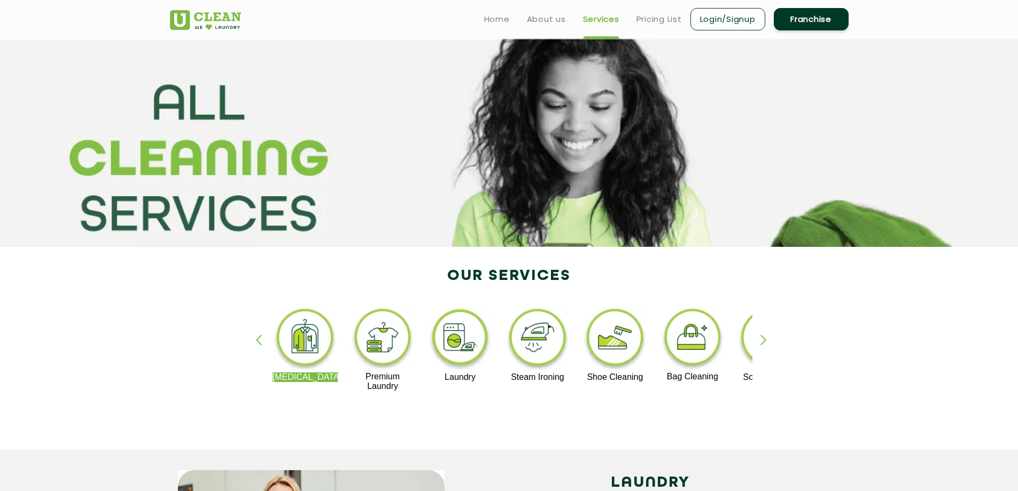
click at [736, 431] on div "[MEDICAL_DATA] Premium Laundry Laundry Steam Ironing Shoe Cleaning Bag Cleaning…" at bounding box center [509, 354] width 695 height 192
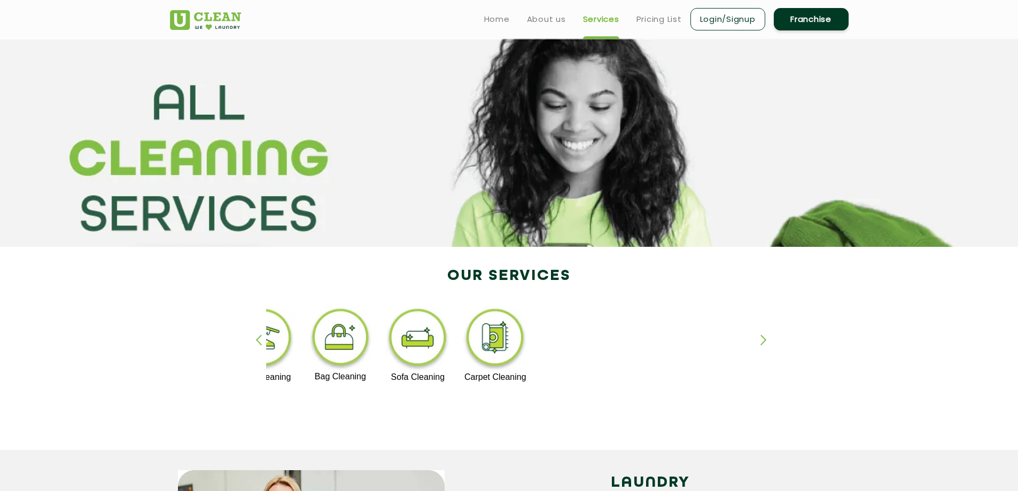
drag, startPoint x: 512, startPoint y: 362, endPoint x: 0, endPoint y: 314, distance: 514.7
click at [160, 336] on section "Our Services [MEDICAL_DATA] Premium Laundry Laundry Steam Ironing Shoe Cleaning…" at bounding box center [509, 348] width 1018 height 203
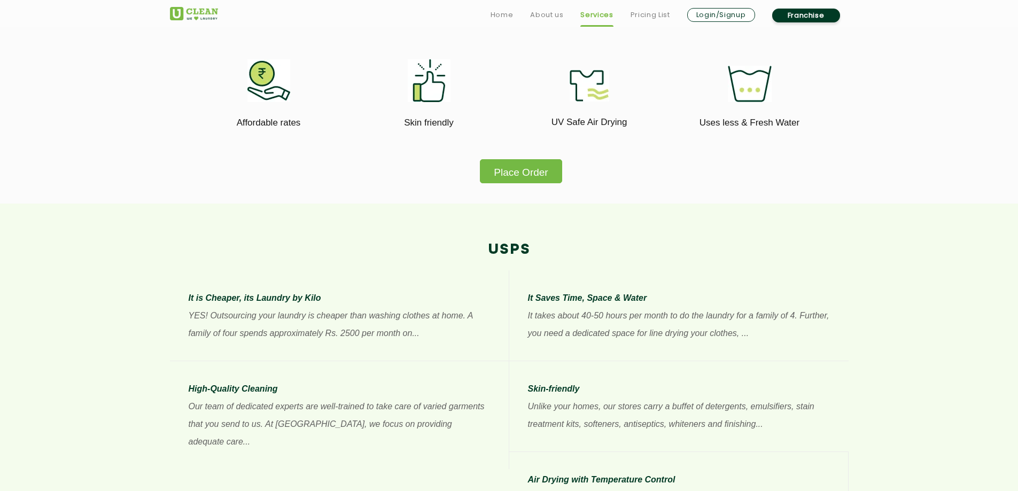
scroll to position [748, 0]
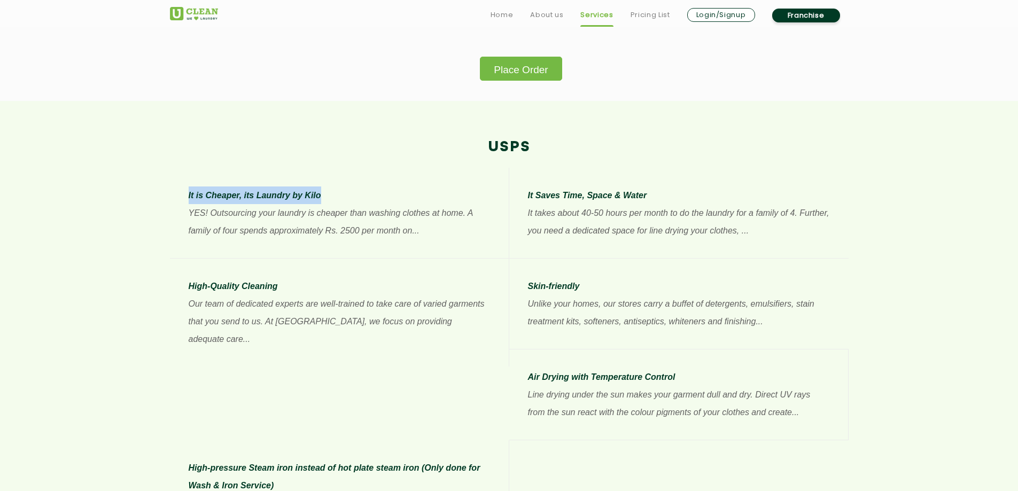
drag, startPoint x: 143, startPoint y: 197, endPoint x: 347, endPoint y: 196, distance: 204.1
click at [347, 196] on section "USPs It is Cheaper, its Laundry by Kilo YES! Outsourcing your laundry is cheape…" at bounding box center [509, 343] width 1018 height 485
click at [350, 196] on p "It is Cheaper, its Laundry by Kilo" at bounding box center [339, 195] width 301 height 18
drag, startPoint x: 350, startPoint y: 196, endPoint x: 158, endPoint y: 196, distance: 192.4
click at [158, 196] on section "USPs It is Cheaper, its Laundry by Kilo YES! Outsourcing your laundry is cheape…" at bounding box center [509, 343] width 1018 height 485
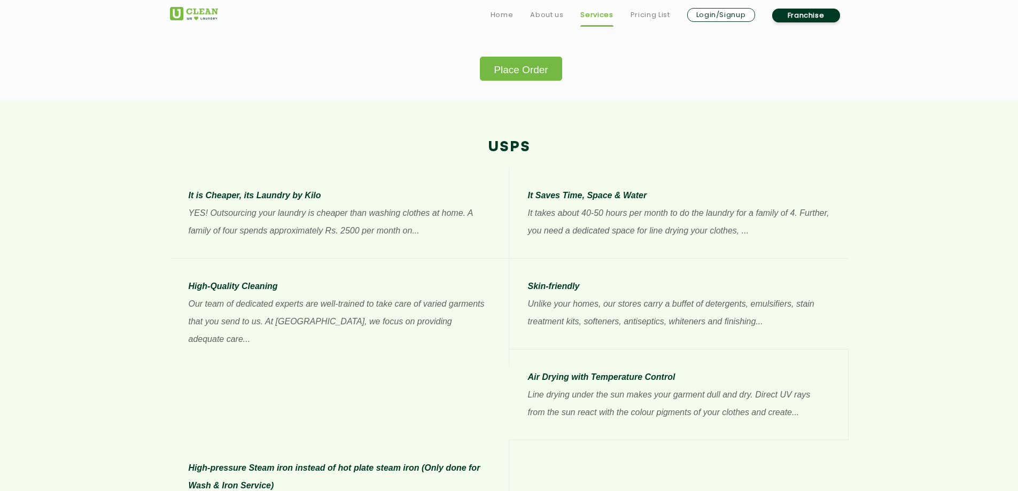
click at [160, 196] on section "USPs It is Cheaper, its Laundry by Kilo YES! Outsourcing your laundry is cheape…" at bounding box center [509, 343] width 1018 height 485
drag, startPoint x: 348, startPoint y: 229, endPoint x: 335, endPoint y: 229, distance: 13.9
click at [335, 229] on p "YES! Outsourcing your laundry is cheaper than washing clothes at home. A family…" at bounding box center [339, 221] width 301 height 35
click at [296, 229] on p "YES! Outsourcing your laundry is cheaper than washing clothes at home. A family…" at bounding box center [339, 221] width 301 height 35
drag, startPoint x: 215, startPoint y: 216, endPoint x: 348, endPoint y: 213, distance: 133.1
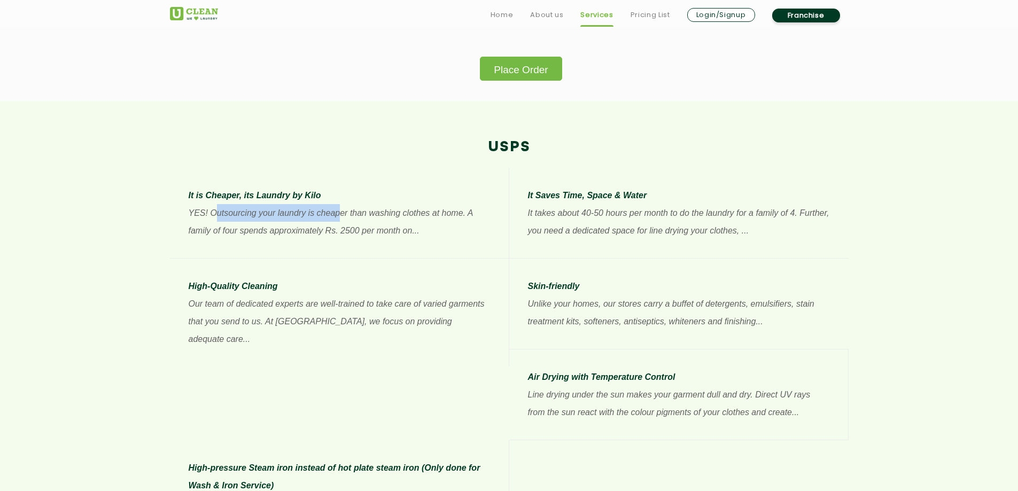
click at [339, 213] on p "YES! Outsourcing your laundry is cheaper than washing clothes at home. A family…" at bounding box center [339, 221] width 301 height 35
click at [470, 214] on p "YES! Outsourcing your laundry is cheaper than washing clothes at home. A family…" at bounding box center [339, 221] width 301 height 35
drag, startPoint x: 205, startPoint y: 231, endPoint x: 293, endPoint y: 224, distance: 88.9
click at [279, 227] on p "YES! Outsourcing your laundry is cheaper than washing clothes at home. A family…" at bounding box center [339, 221] width 301 height 35
drag, startPoint x: 329, startPoint y: 224, endPoint x: 419, endPoint y: 237, distance: 91.7
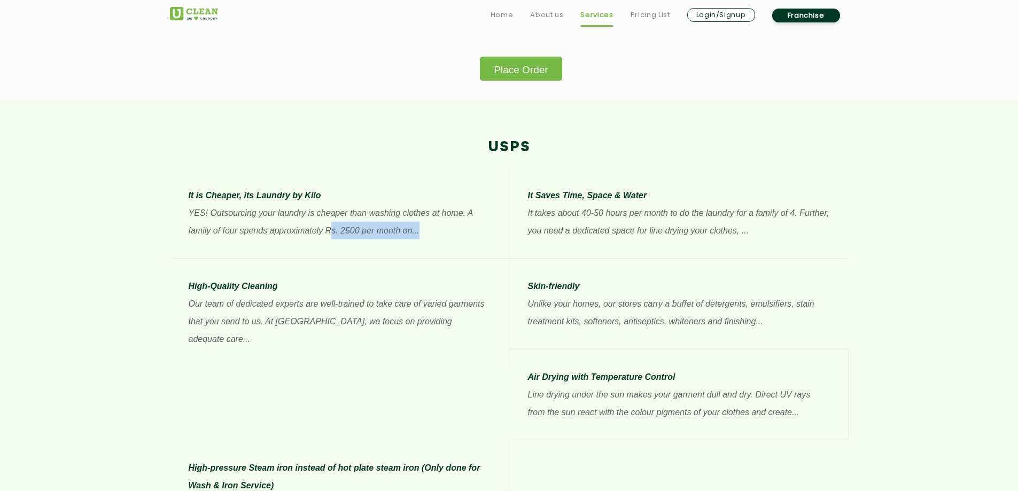
click at [419, 237] on p "YES! Outsourcing your laundry is cheaper than washing clothes at home. A family…" at bounding box center [339, 221] width 301 height 35
click at [440, 234] on p "YES! Outsourcing your laundry is cheaper than washing clothes at home. A family…" at bounding box center [339, 221] width 301 height 35
click at [579, 223] on p "It takes about 40-50 hours per month to do the laundry for a family of 4. Furth…" at bounding box center [679, 221] width 302 height 35
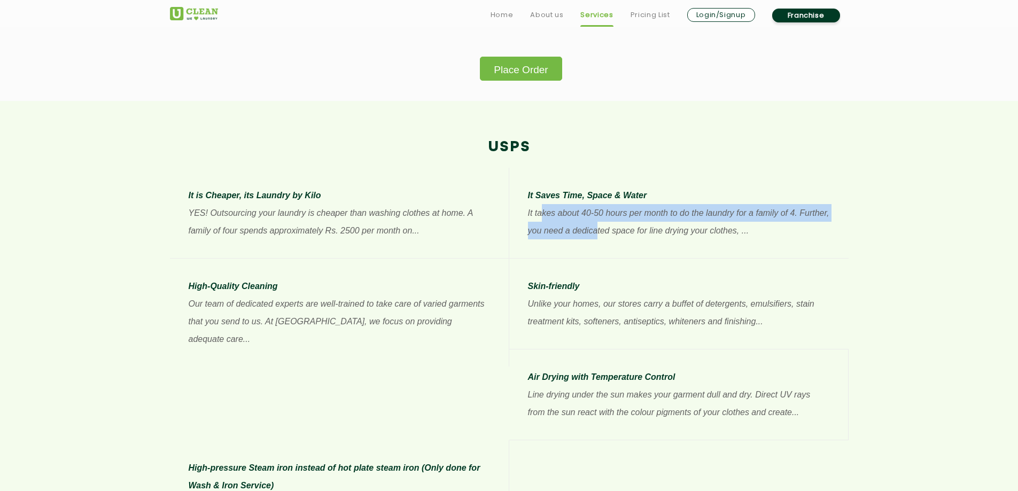
drag, startPoint x: 543, startPoint y: 220, endPoint x: 598, endPoint y: 226, distance: 54.8
click at [598, 226] on p "It takes about 40-50 hours per month to do the laundry for a family of 4. Furth…" at bounding box center [679, 221] width 302 height 35
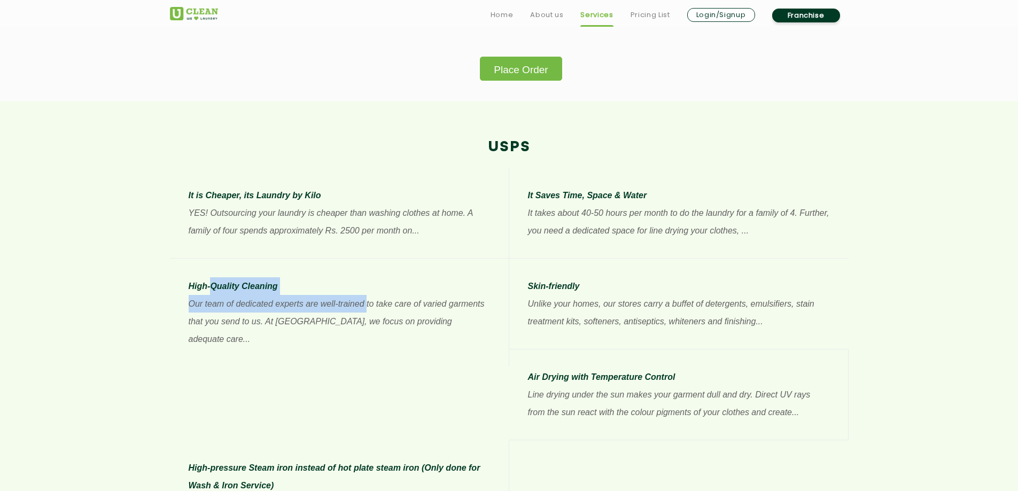
drag, startPoint x: 223, startPoint y: 282, endPoint x: 560, endPoint y: 312, distance: 338.5
click at [383, 312] on div "High-Quality Cleaning Our team of dedicated experts are well-trained to take ca…" at bounding box center [339, 312] width 301 height 71
drag, startPoint x: 594, startPoint y: 310, endPoint x: 565, endPoint y: 301, distance: 30.3
click at [595, 310] on p "Unlike your homes, our stores carry a buffet of detergents, emulsifiers, stain …" at bounding box center [679, 312] width 302 height 35
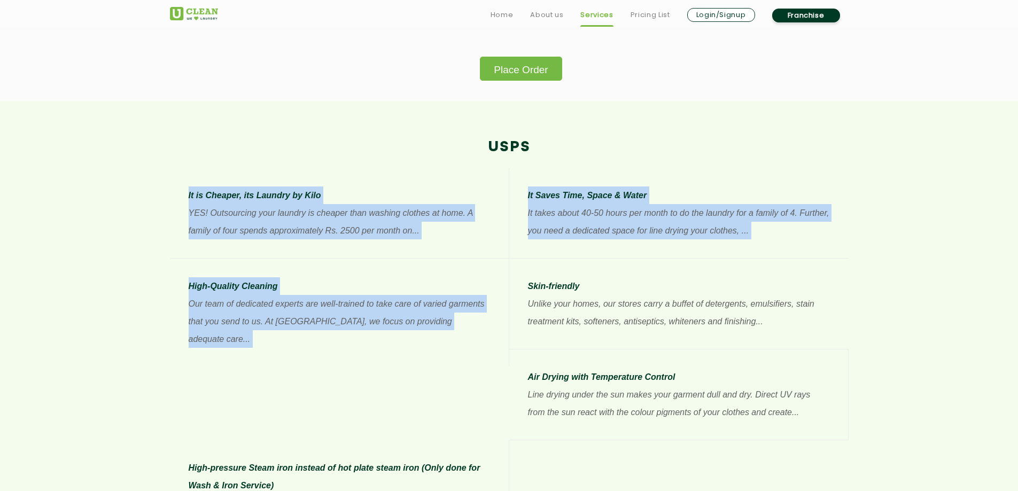
drag, startPoint x: 524, startPoint y: 287, endPoint x: 919, endPoint y: 350, distance: 399.3
click at [919, 350] on section "USPs It is Cheaper, its Laundry by Kilo YES! Outsourcing your laundry is cheape…" at bounding box center [509, 343] width 1018 height 485
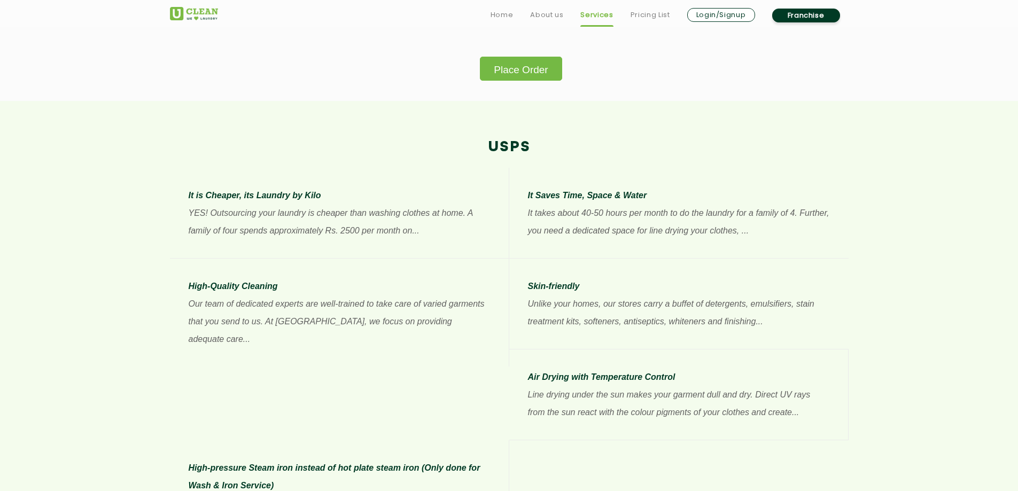
click at [762, 304] on p "Unlike your homes, our stores carry a buffet of detergents, emulsifiers, stain …" at bounding box center [679, 312] width 302 height 35
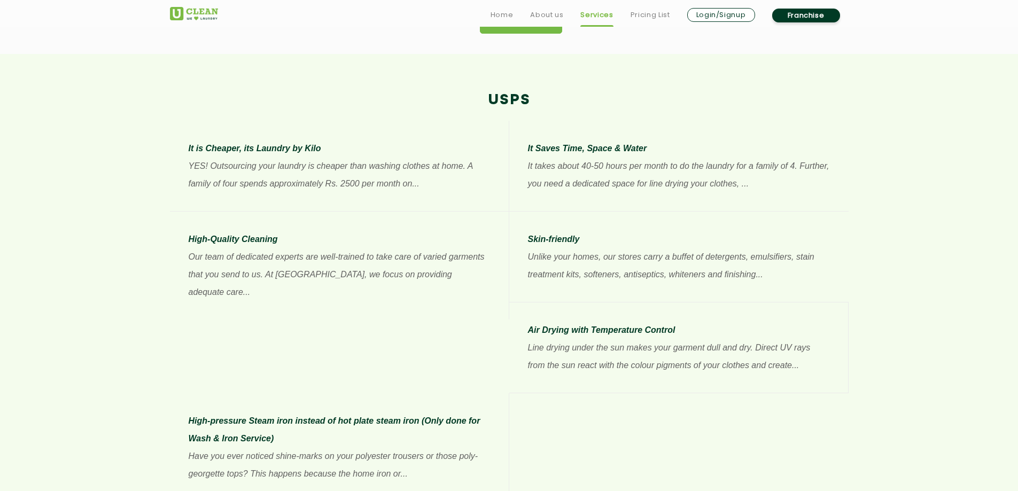
scroll to position [855, 0]
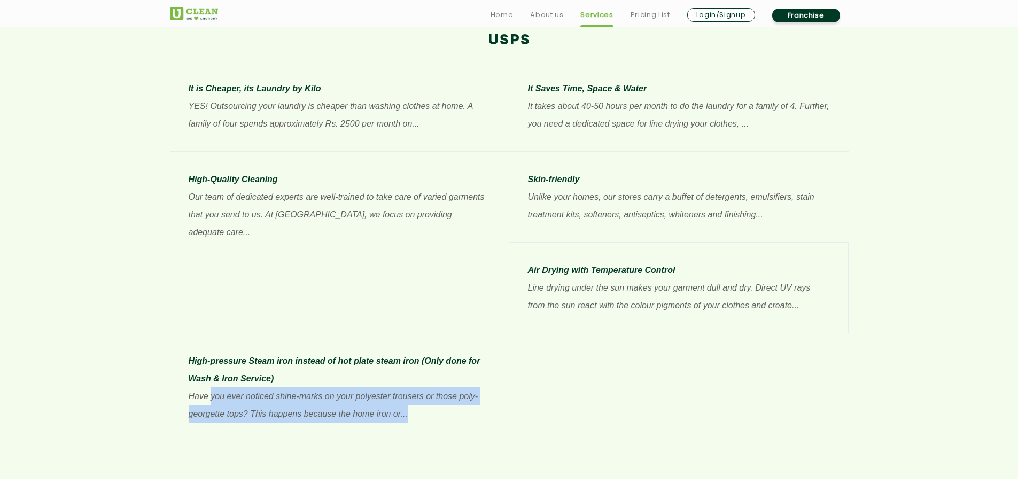
drag, startPoint x: 634, startPoint y: 307, endPoint x: 781, endPoint y: 335, distance: 149.6
click at [509, 335] on li "High-pressure Steam iron instead of hot plate steam iron (Only done for Wash & …" at bounding box center [339, 387] width 339 height 108
click at [509, 333] on li "High-pressure Steam iron instead of hot plate steam iron (Only done for Wash & …" at bounding box center [339, 387] width 339 height 108
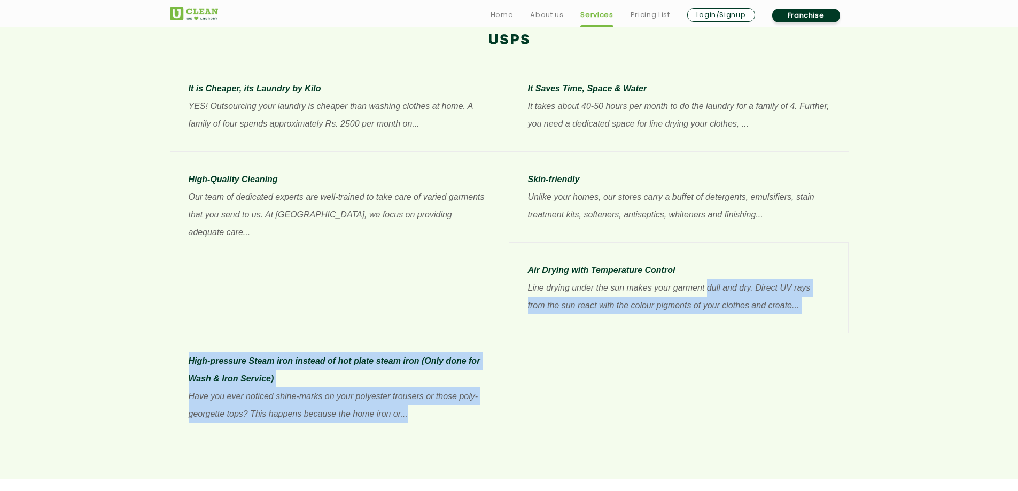
drag, startPoint x: 763, startPoint y: 331, endPoint x: 234, endPoint y: 266, distance: 532.5
click at [309, 276] on div "It is Cheaper, its Laundry by Kilo YES! Outsourcing your laundry is cheaper tha…" at bounding box center [509, 251] width 695 height 380
drag, startPoint x: 190, startPoint y: 268, endPoint x: 819, endPoint y: 337, distance: 633.2
click at [819, 337] on div "It is Cheaper, its Laundry by Kilo YES! Outsourcing your laundry is cheaper tha…" at bounding box center [509, 251] width 695 height 380
click at [509, 338] on li "High-pressure Steam iron instead of hot plate steam iron (Only done for Wash & …" at bounding box center [339, 387] width 339 height 108
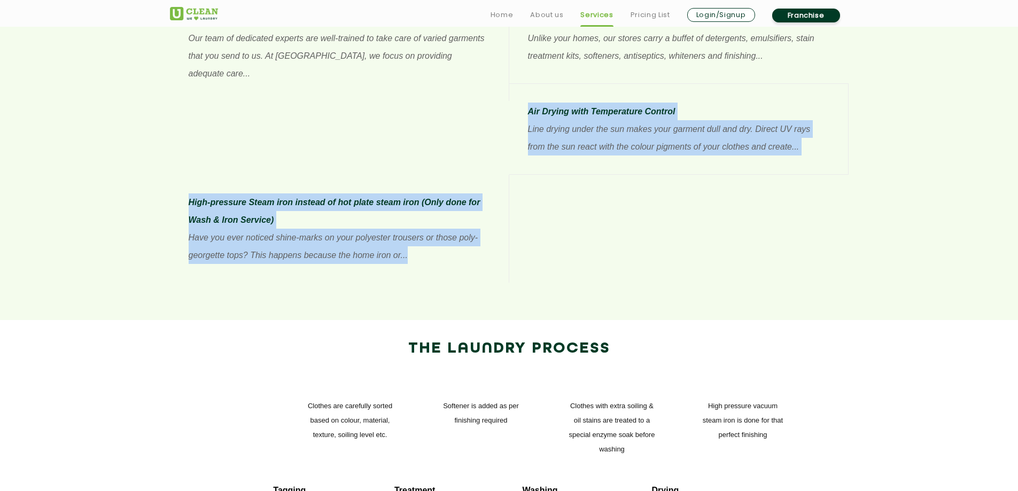
scroll to position [1069, 0]
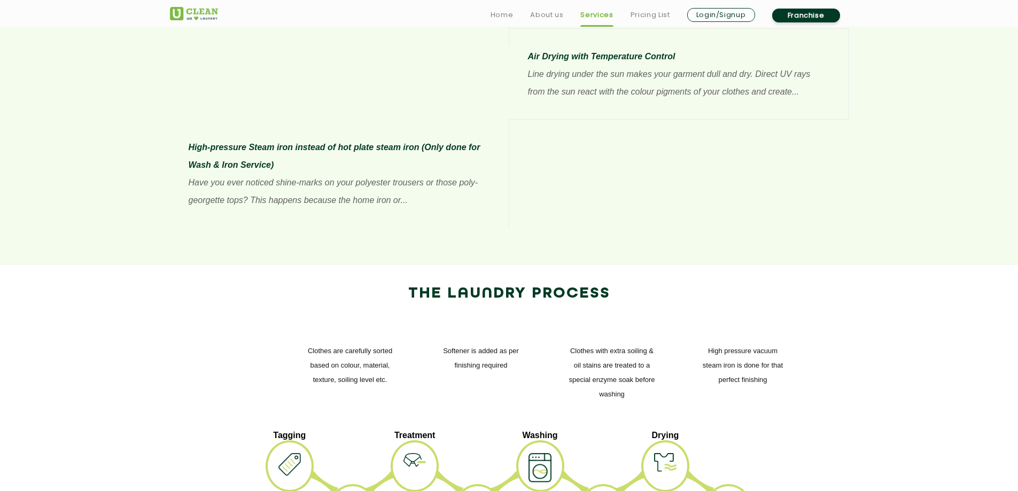
click at [403, 285] on h2 "The Laundry Process" at bounding box center [509, 294] width 663 height 18
drag, startPoint x: 406, startPoint y: 198, endPoint x: 660, endPoint y: 199, distance: 254.9
click at [660, 285] on h2 "The Laundry Process" at bounding box center [509, 294] width 663 height 18
drag, startPoint x: 660, startPoint y: 199, endPoint x: 406, endPoint y: 215, distance: 254.9
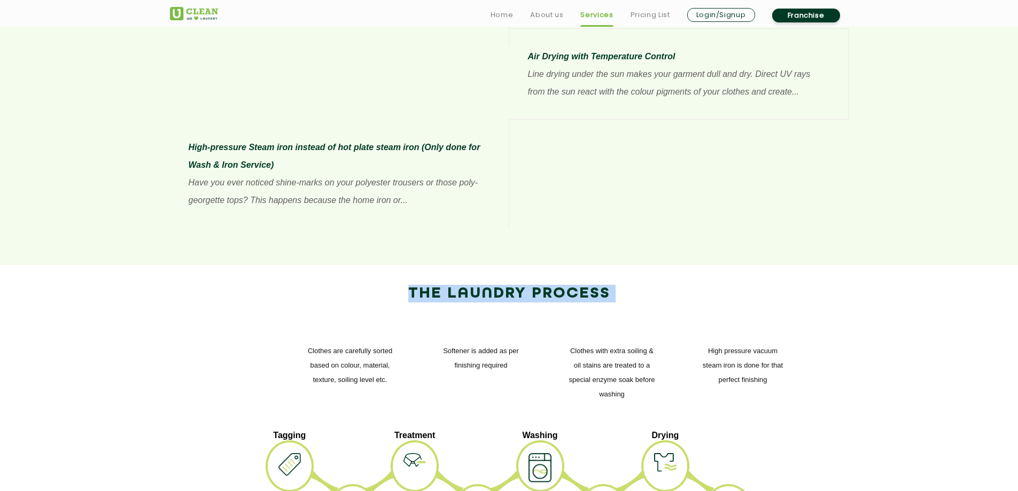
click at [407, 265] on div "The Laundry Process" at bounding box center [509, 289] width 679 height 49
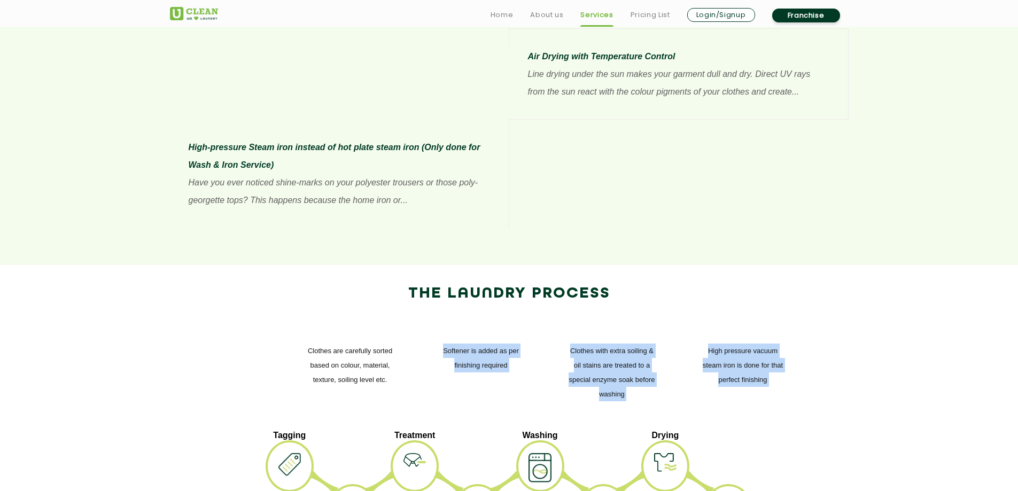
drag, startPoint x: 299, startPoint y: 261, endPoint x: 408, endPoint y: 291, distance: 113.0
click at [423, 314] on div "High pressure vacuum steam iron is done for that perfect finishing Clothes with…" at bounding box center [509, 372] width 679 height 116
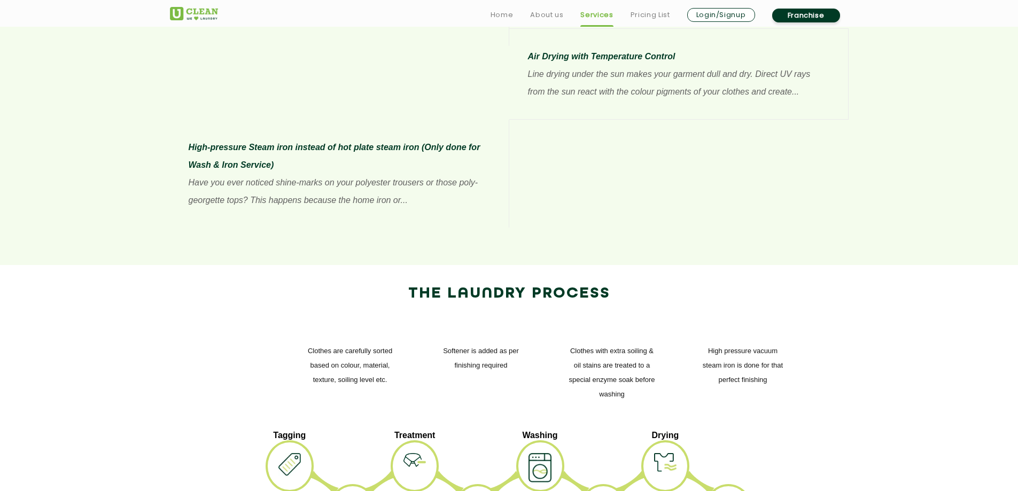
click at [408, 314] on div "High pressure vacuum steam iron is done for that perfect finishing Clothes with…" at bounding box center [509, 372] width 679 height 116
drag, startPoint x: 306, startPoint y: 255, endPoint x: 655, endPoint y: 311, distance: 353.9
click at [655, 314] on div "High pressure vacuum steam iron is done for that perfect finishing Clothes with…" at bounding box center [509, 372] width 679 height 116
click at [655, 344] on p "Clothes with extra soiling & oil stains are treated to a special enzyme soak be…" at bounding box center [612, 373] width 88 height 58
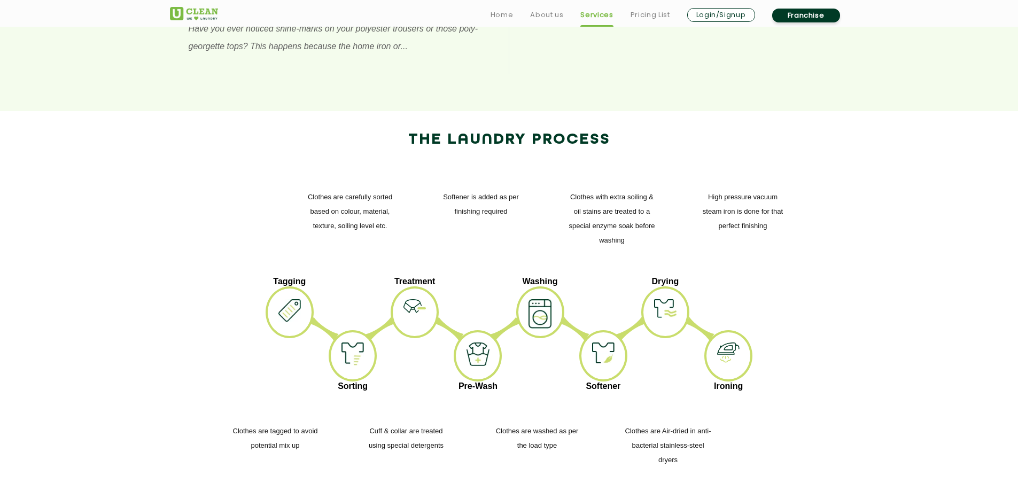
scroll to position [1229, 0]
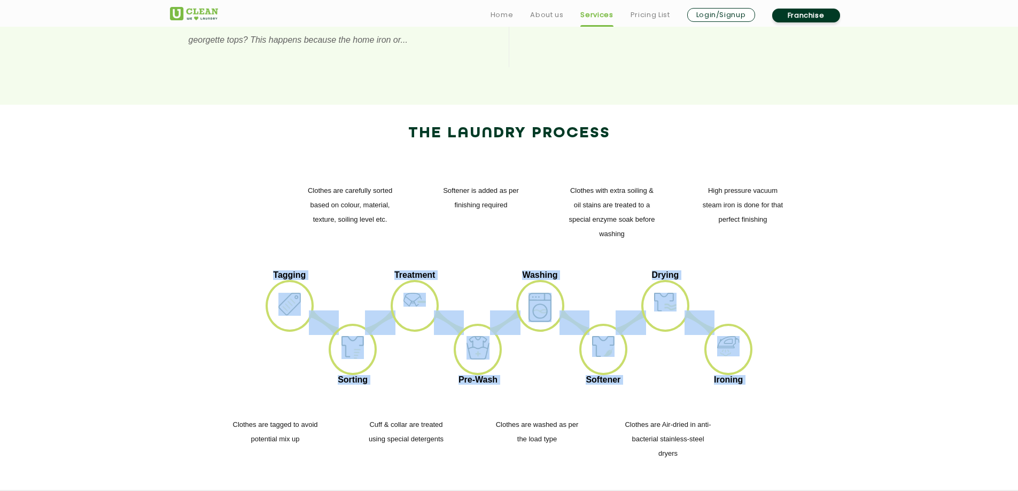
drag, startPoint x: 227, startPoint y: 180, endPoint x: 787, endPoint y: 298, distance: 572.4
click at [787, 298] on div "The Laundry Process High pressure vacuum steam iron is done for that perfect fi…" at bounding box center [509, 297] width 695 height 385
click at [787, 388] on div "Clothes are tagged to avoid potential mix up Cuff & collar are treated using sp…" at bounding box center [509, 439] width 679 height 102
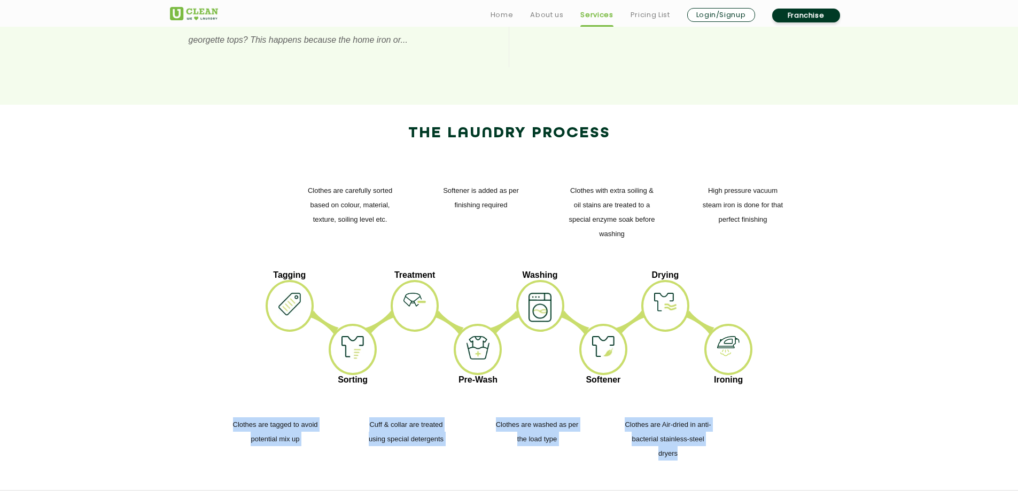
drag, startPoint x: 214, startPoint y: 337, endPoint x: 681, endPoint y: 366, distance: 467.4
click at [681, 388] on div "Clothes are tagged to avoid potential mix up Cuff & collar are treated using sp…" at bounding box center [509, 439] width 679 height 102
click at [683, 417] on p "Clothes are Air-dried in anti-bacterial stainless-steel dryers" at bounding box center [668, 438] width 88 height 43
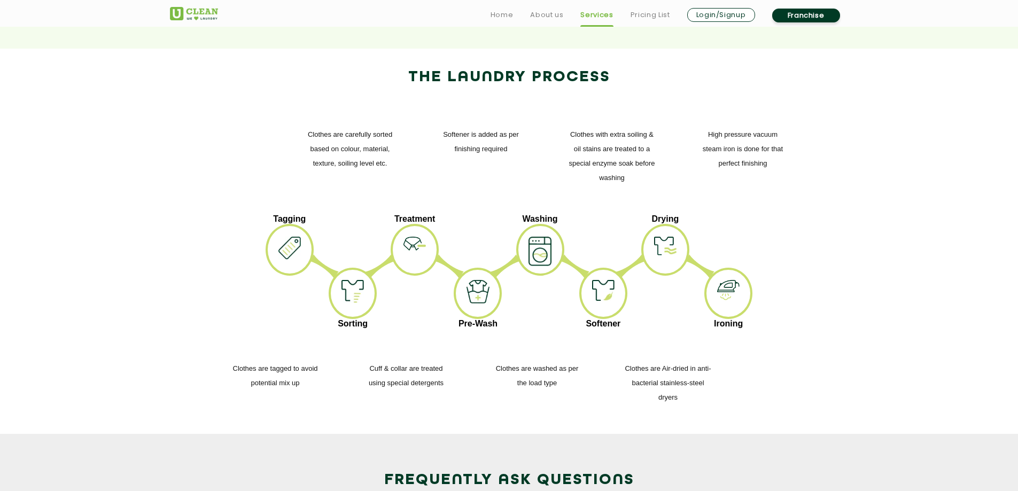
scroll to position [1389, 0]
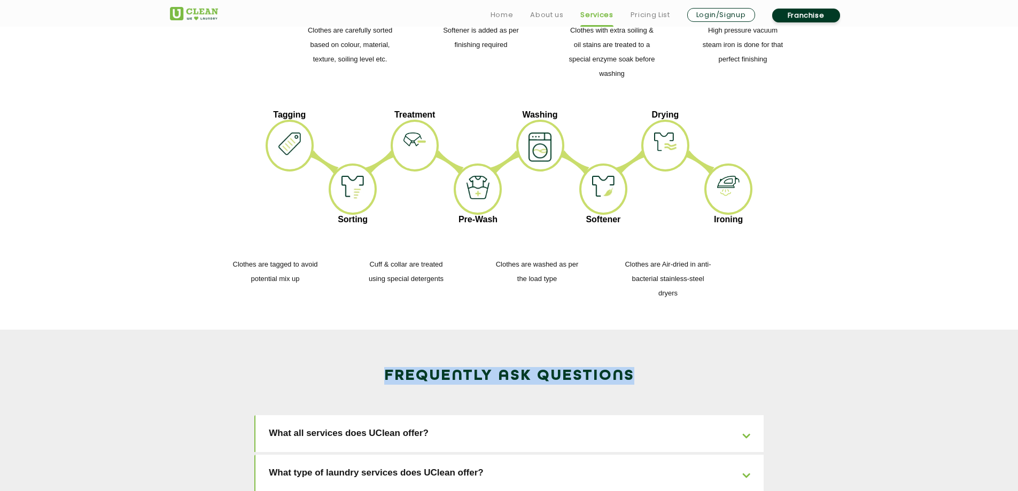
drag, startPoint x: 316, startPoint y: 266, endPoint x: 674, endPoint y: 286, distance: 359.2
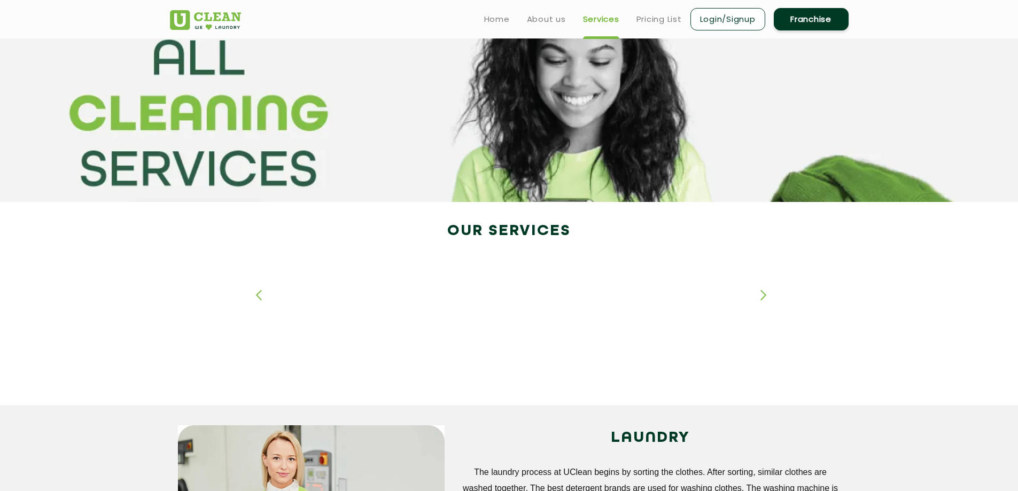
scroll to position [0, 0]
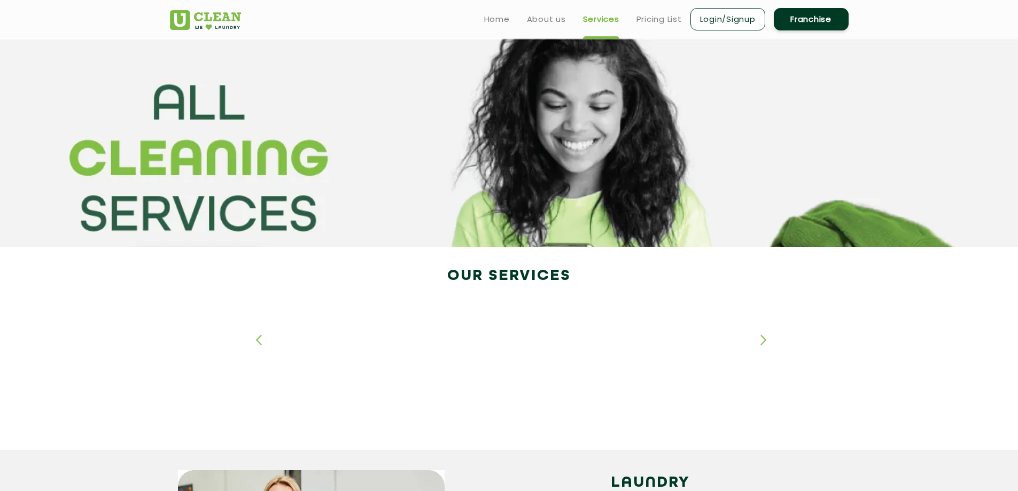
click at [648, 27] on ul "Home About us Services Pricing List Login/Signup Franchise" at bounding box center [662, 18] width 373 height 25
click at [653, 20] on link "Pricing List" at bounding box center [658, 19] width 45 height 13
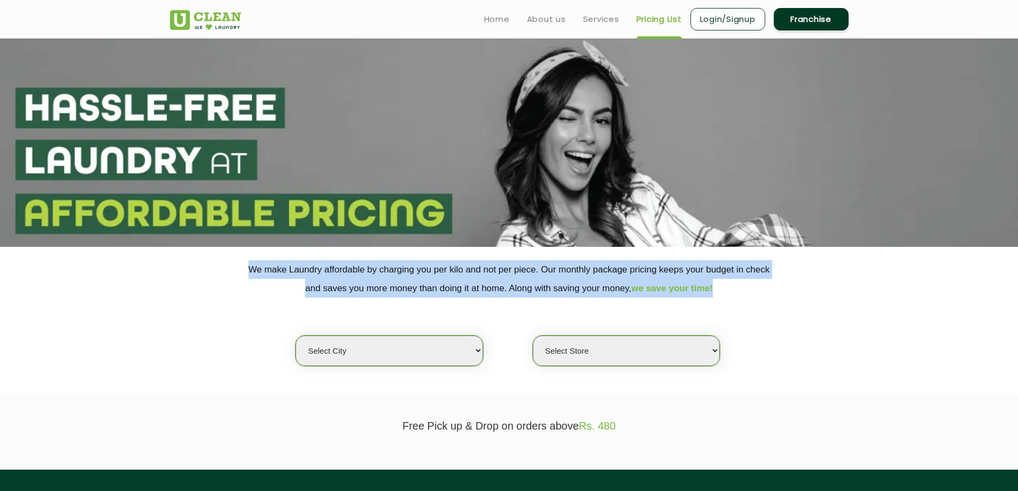
drag, startPoint x: 239, startPoint y: 273, endPoint x: 601, endPoint y: 301, distance: 362.3
click at [601, 301] on div "We make Laundry affordable by charging you per kilo and not per piece. Our mont…" at bounding box center [509, 313] width 695 height 106
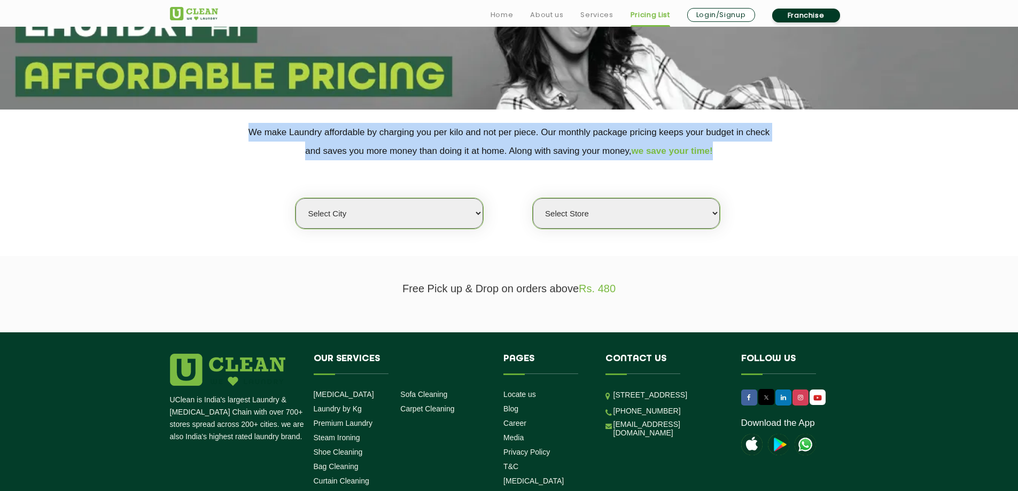
scroll to position [160, 0]
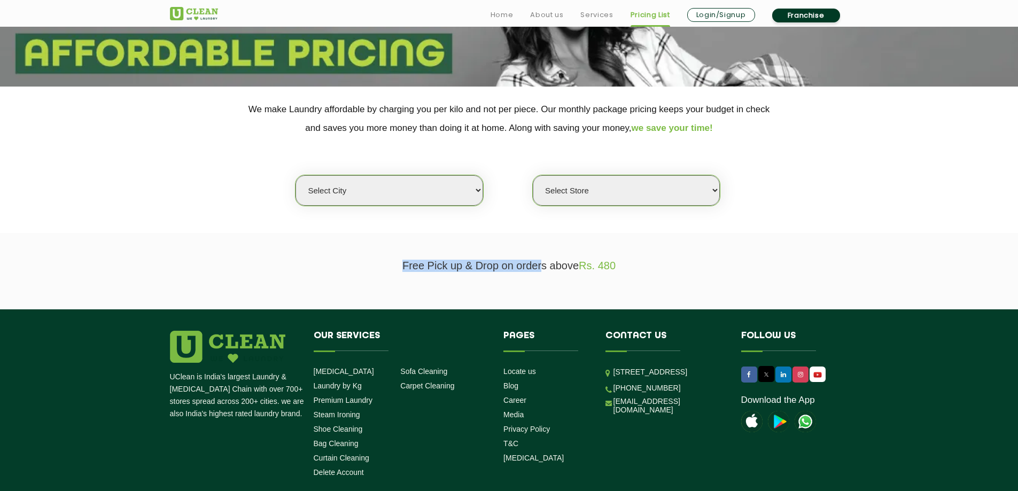
drag, startPoint x: 426, startPoint y: 259, endPoint x: 545, endPoint y: 265, distance: 118.8
click at [542, 261] on section "Free Pick up & Drop on orders above Rs. 480" at bounding box center [509, 271] width 1018 height 76
click at [555, 271] on p "Free Pick up & Drop on orders above Rs. 480" at bounding box center [509, 266] width 679 height 12
click at [393, 279] on section "Free Pick up & Drop on orders above Rs. 480" at bounding box center [509, 271] width 1018 height 76
click at [459, 198] on select "Select city [GEOGRAPHIC_DATA] [GEOGRAPHIC_DATA] [GEOGRAPHIC_DATA] [GEOGRAPHIC_D…" at bounding box center [389, 190] width 187 height 30
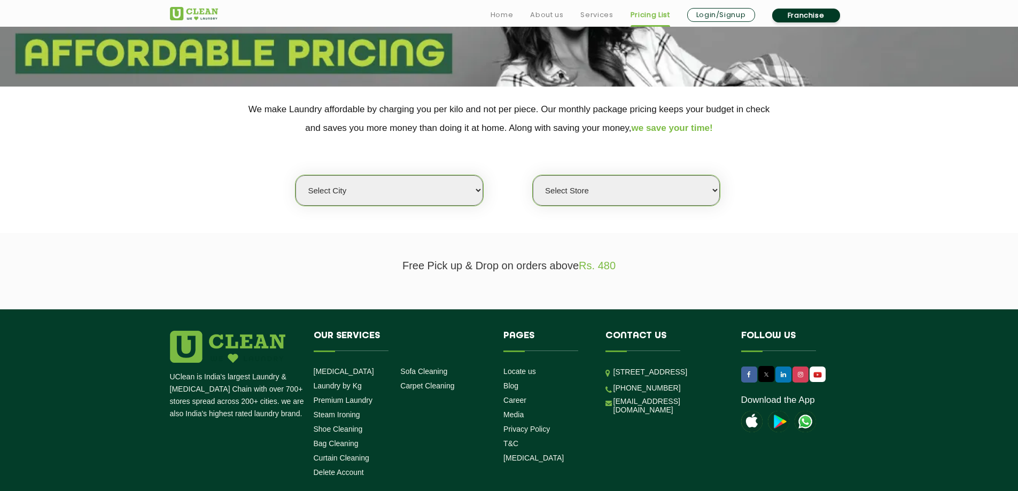
select select "12"
click at [296, 175] on select "Select city [GEOGRAPHIC_DATA] [GEOGRAPHIC_DATA] [GEOGRAPHIC_DATA] [GEOGRAPHIC_D…" at bounding box center [389, 190] width 187 height 30
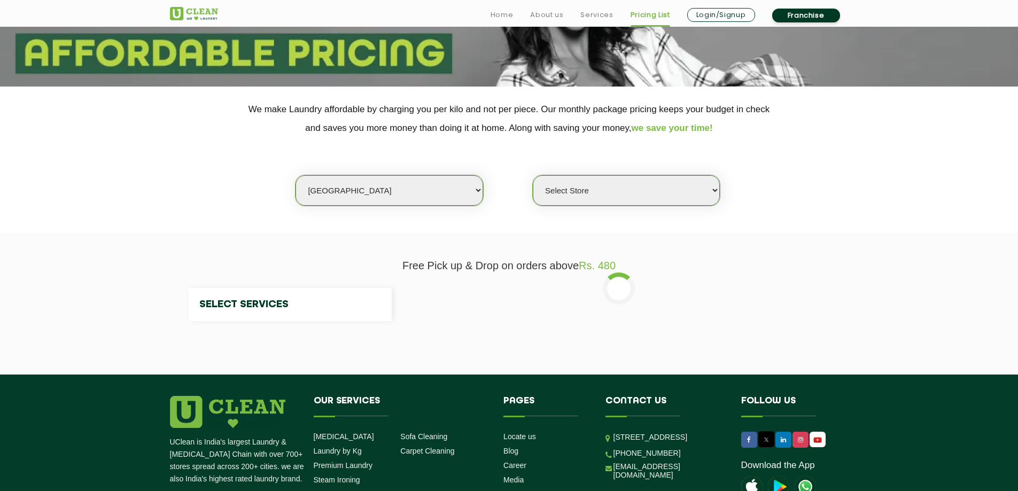
select select "0"
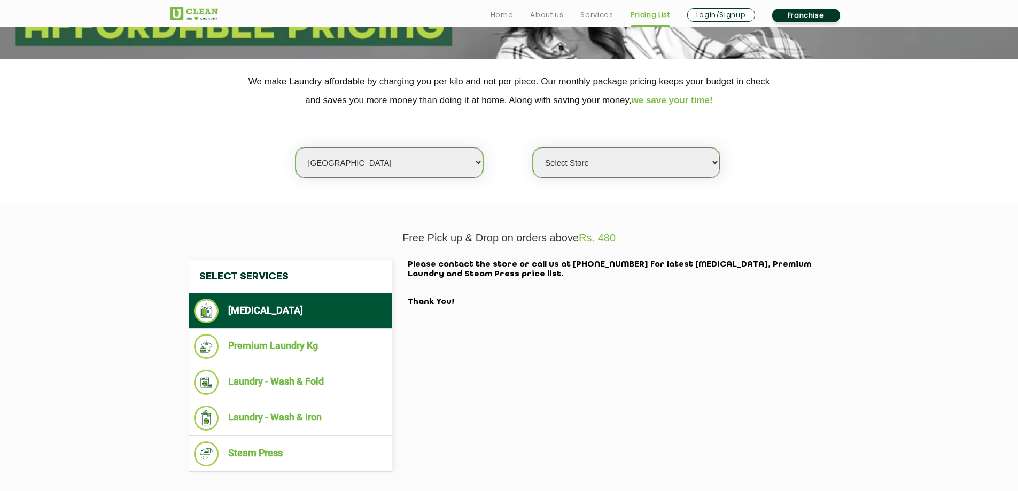
scroll to position [214, 0]
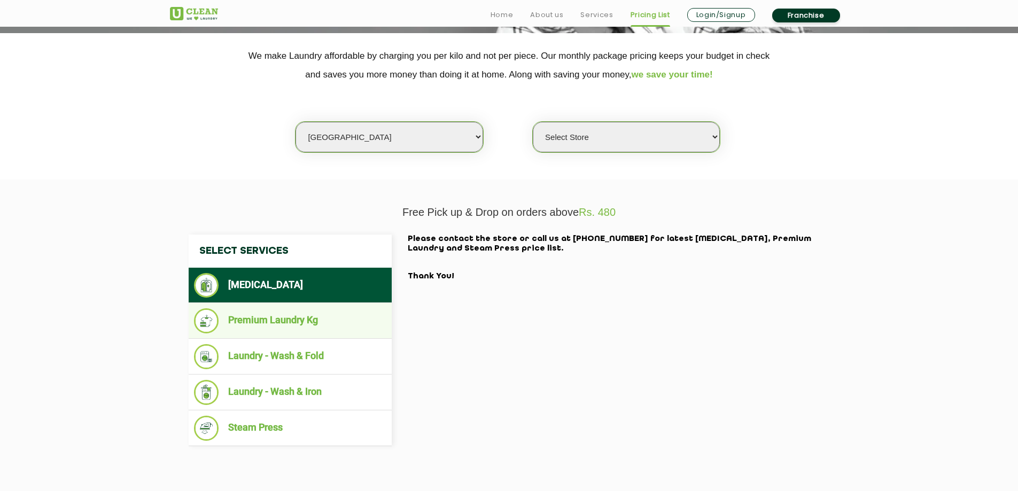
click at [346, 333] on li "Premium Laundry Kg" at bounding box center [290, 320] width 192 height 25
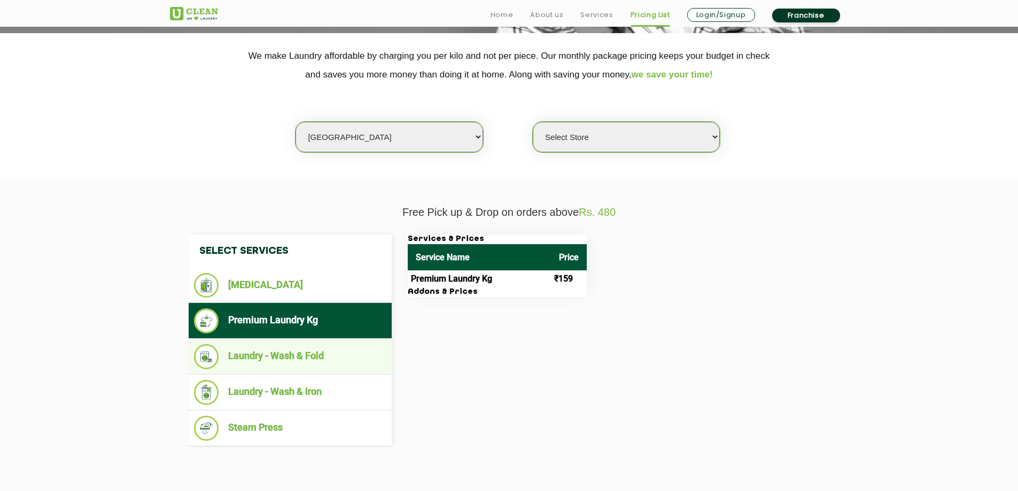
click at [320, 363] on li "Laundry - Wash & Fold" at bounding box center [290, 356] width 192 height 25
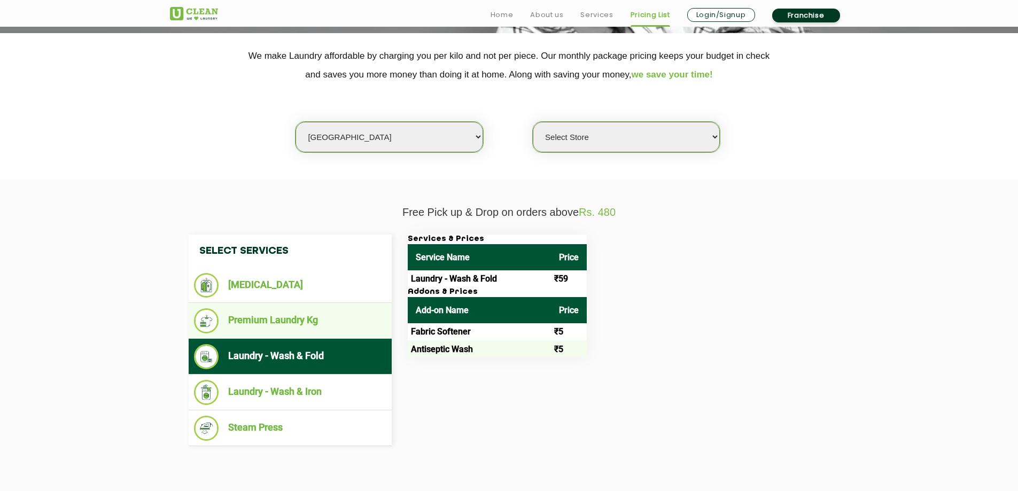
click at [319, 305] on ul "Premium Laundry Kg" at bounding box center [290, 321] width 203 height 36
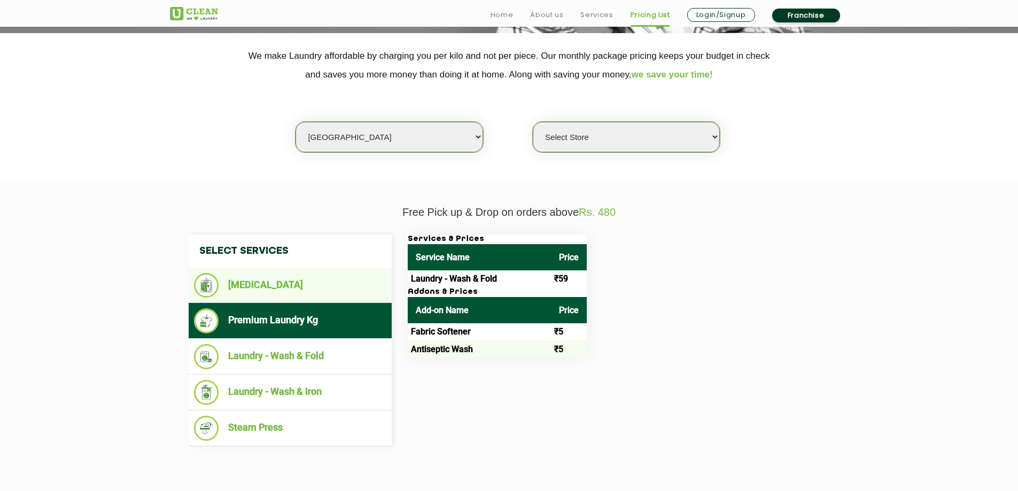
click at [320, 273] on li "[MEDICAL_DATA]" at bounding box center [290, 285] width 192 height 25
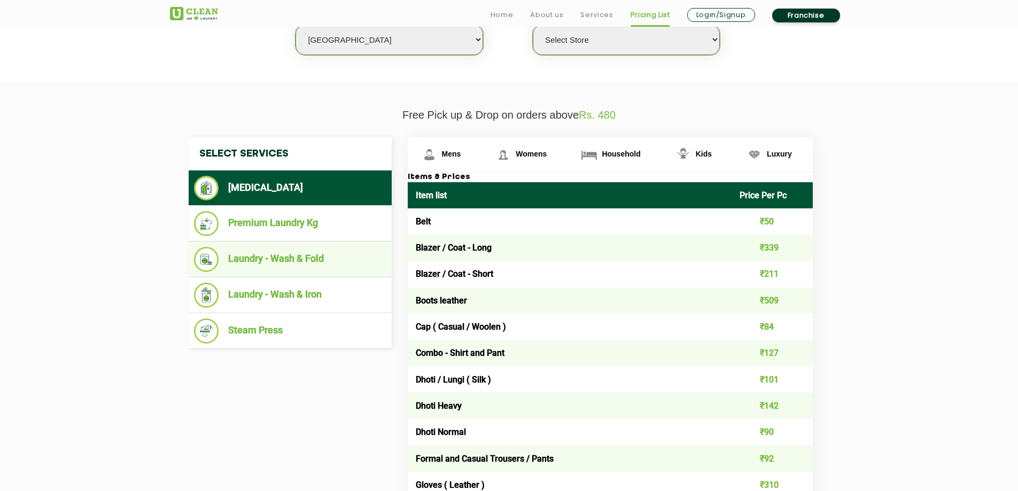
scroll to position [321, 0]
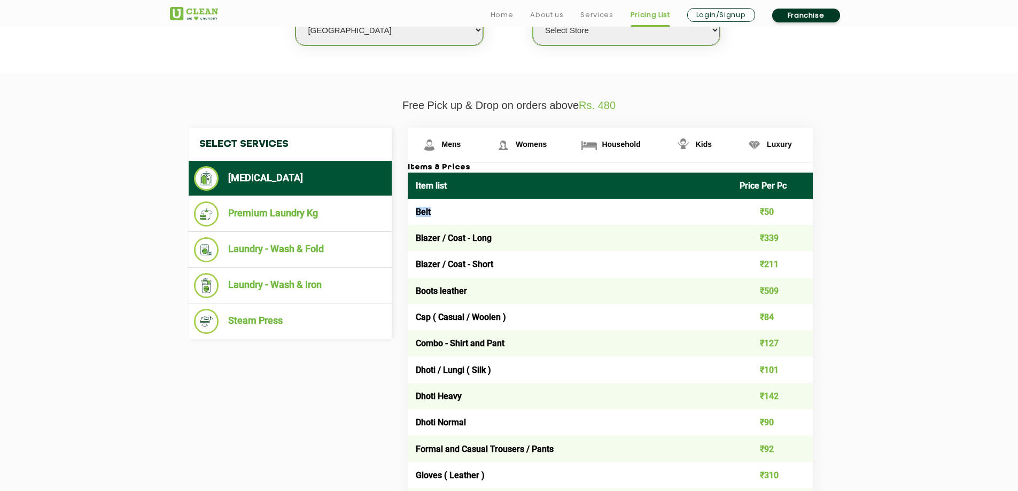
drag, startPoint x: 412, startPoint y: 212, endPoint x: 450, endPoint y: 215, distance: 38.0
click at [450, 215] on td "Belt" at bounding box center [570, 212] width 324 height 26
click at [265, 174] on li "[MEDICAL_DATA]" at bounding box center [290, 178] width 192 height 25
click at [446, 132] on link "Mens" at bounding box center [445, 145] width 74 height 35
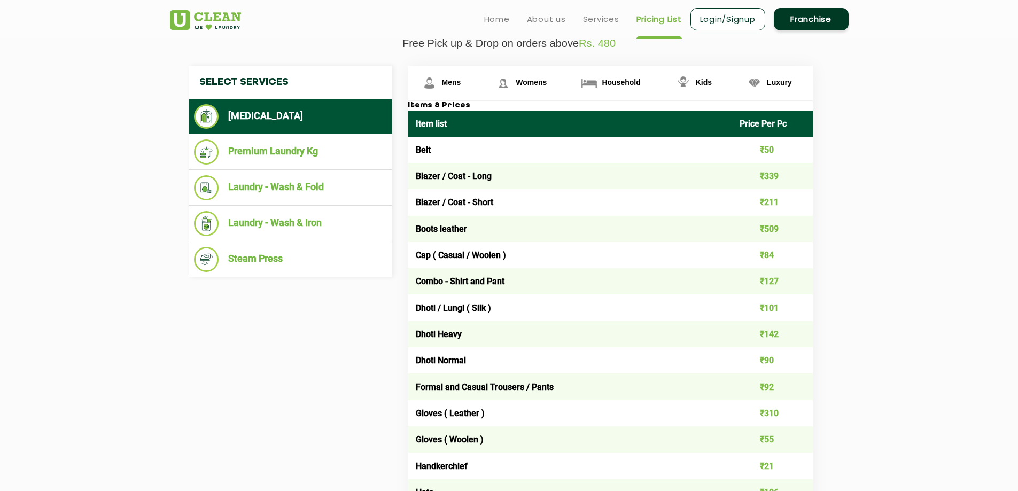
scroll to position [374, 0]
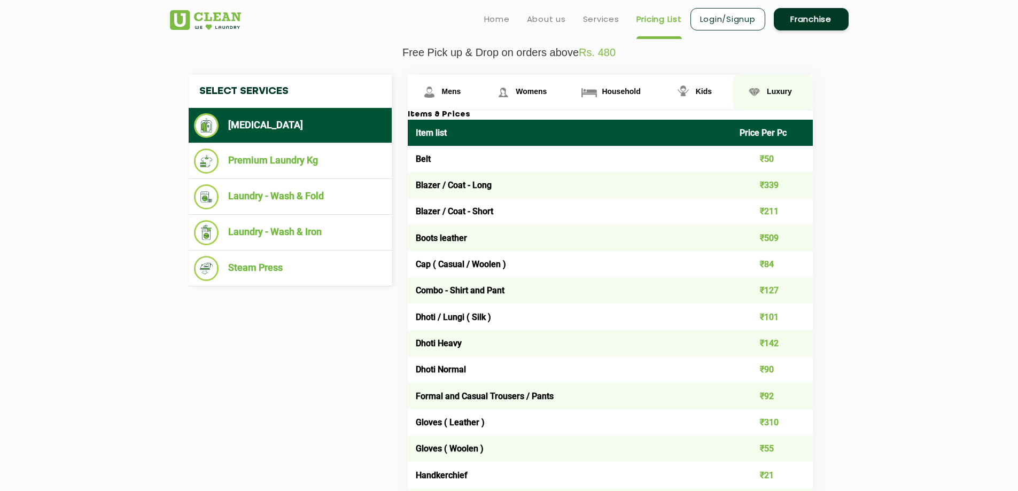
click at [776, 90] on span "Luxury" at bounding box center [779, 91] width 25 height 9
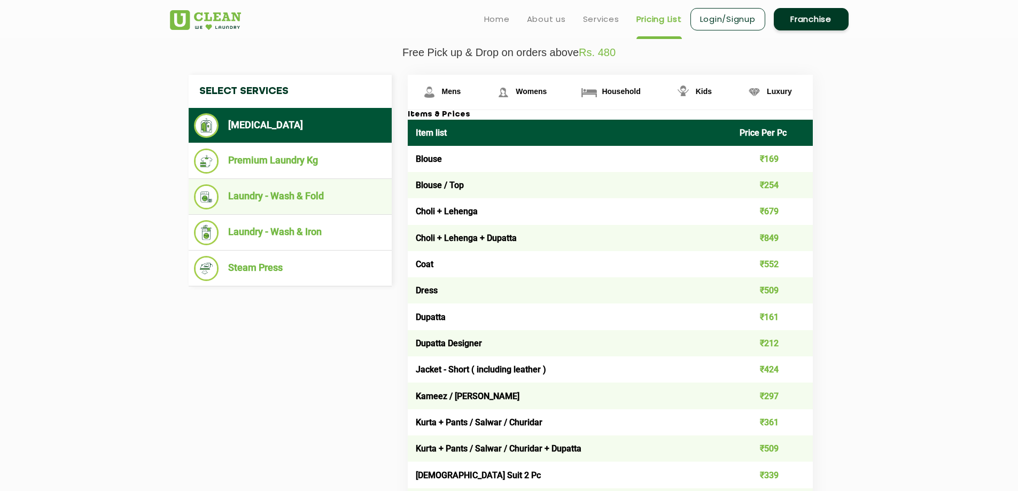
click at [259, 203] on li "Laundry - Wash & Fold" at bounding box center [290, 196] width 192 height 25
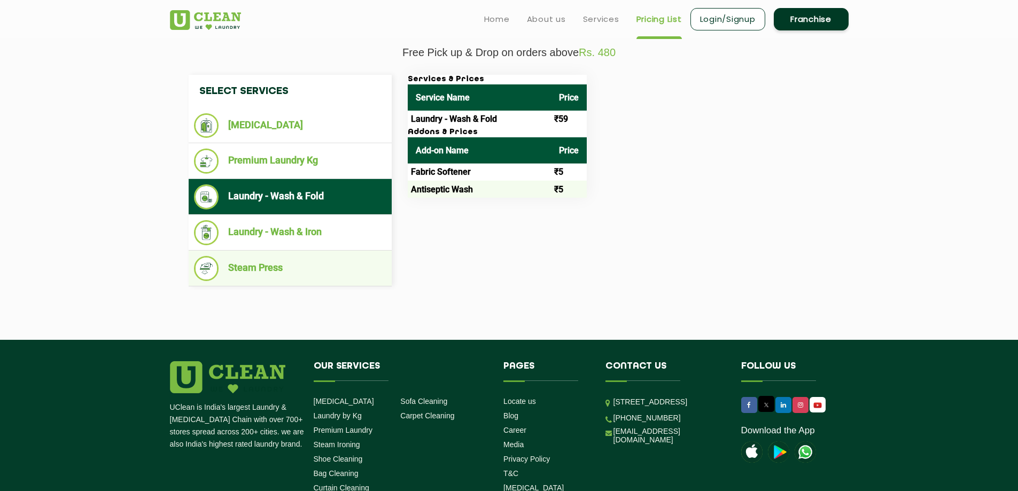
click at [336, 258] on li "Steam Press" at bounding box center [290, 268] width 192 height 25
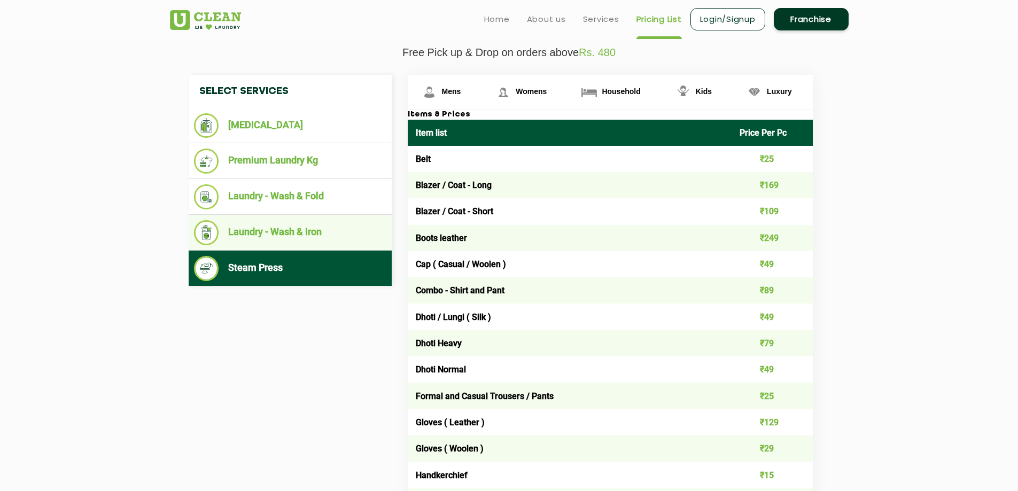
click at [318, 228] on li "Laundry - Wash & Iron" at bounding box center [290, 232] width 192 height 25
